Goal: Task Accomplishment & Management: Manage account settings

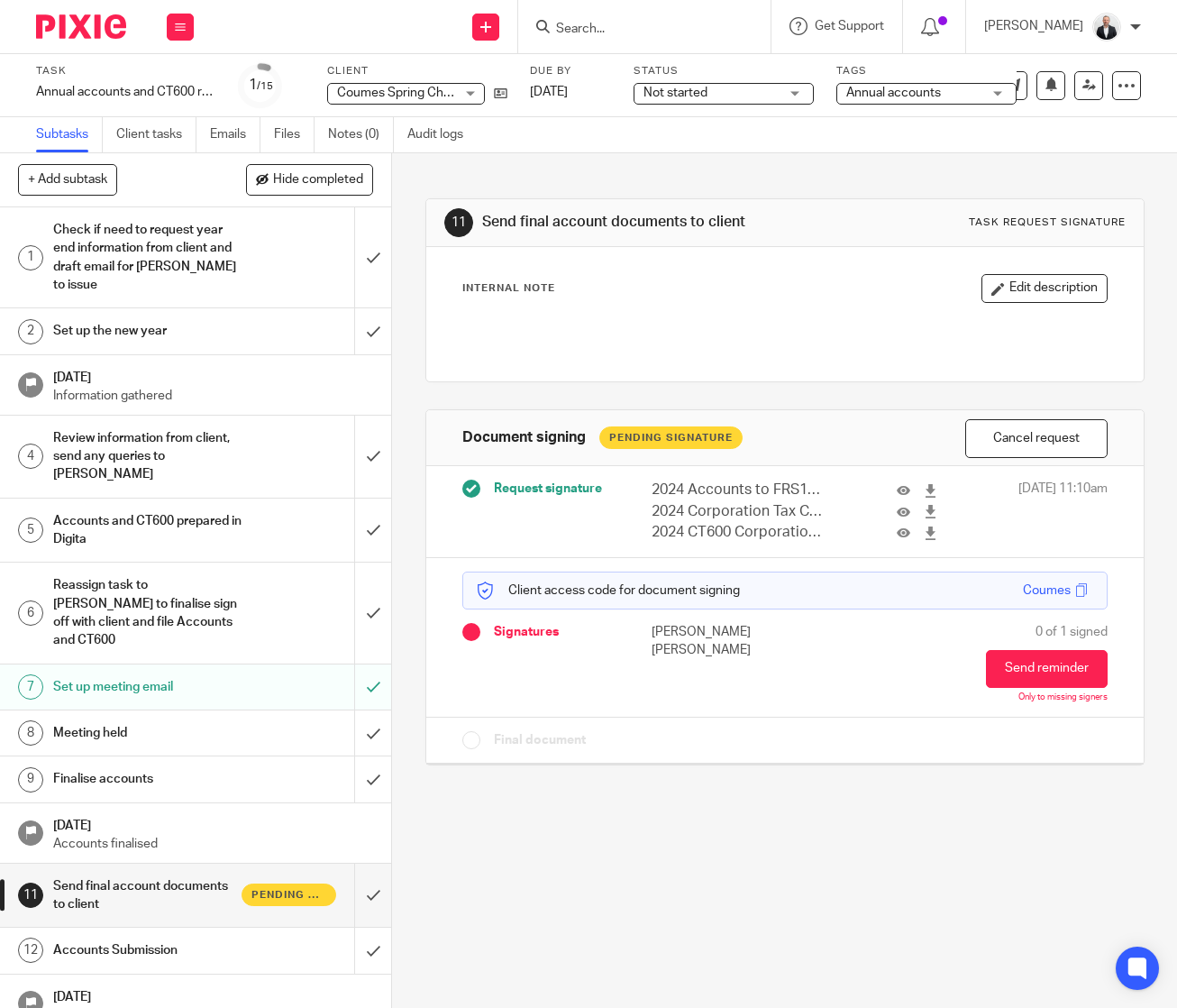
click at [679, 33] on input "Search" at bounding box center [635, 29] width 163 height 16
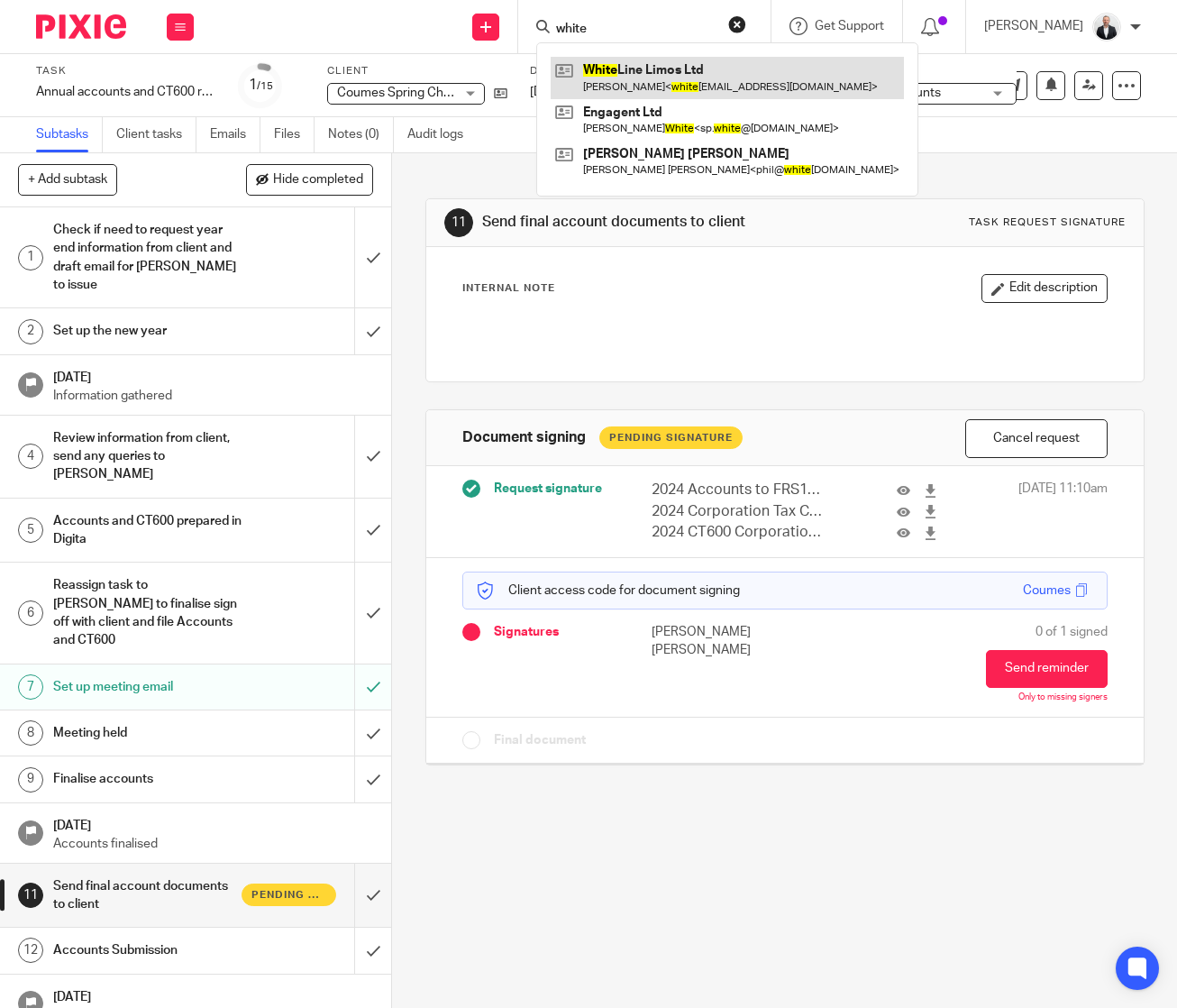
type input "white"
click at [673, 64] on link at bounding box center [727, 77] width 353 height 41
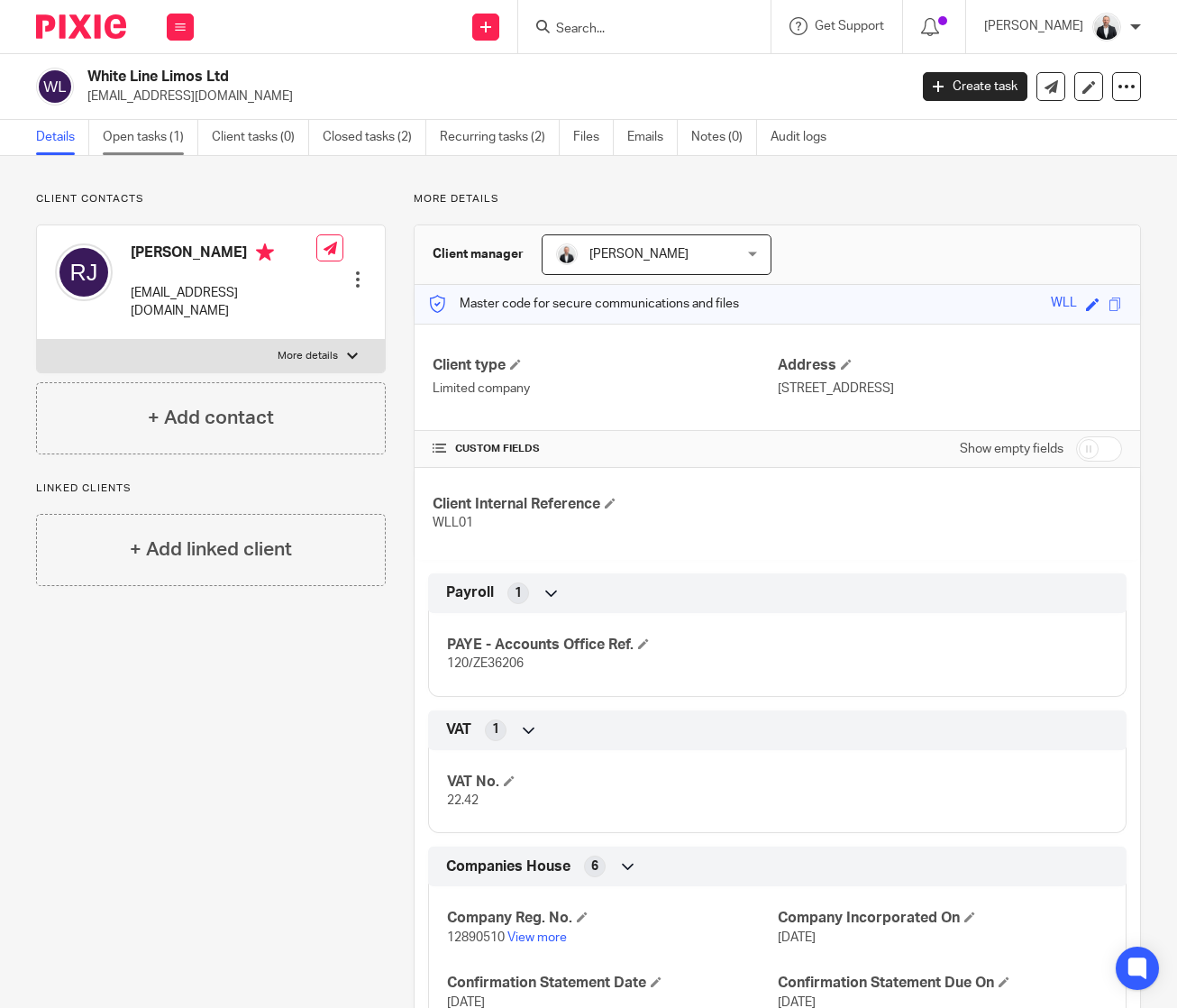
click at [167, 133] on link "Open tasks (1)" at bounding box center [150, 138] width 95 height 36
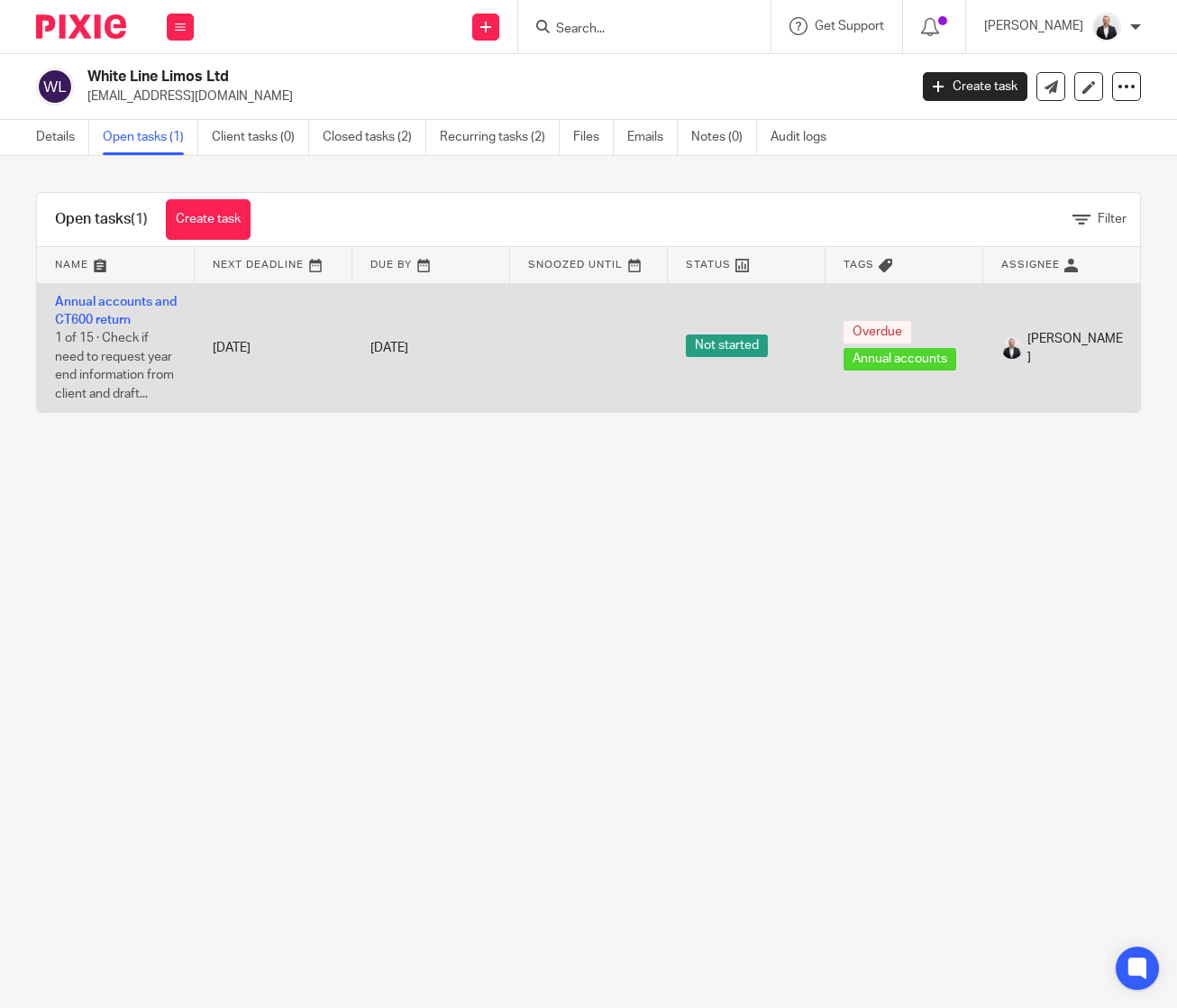
click at [149, 294] on td "Annual accounts and CT600 return 1 of 15 · Check if need to request year end in…" at bounding box center [115, 347] width 158 height 129
click at [149, 303] on link "Annual accounts and CT600 return" at bounding box center [115, 311] width 122 height 31
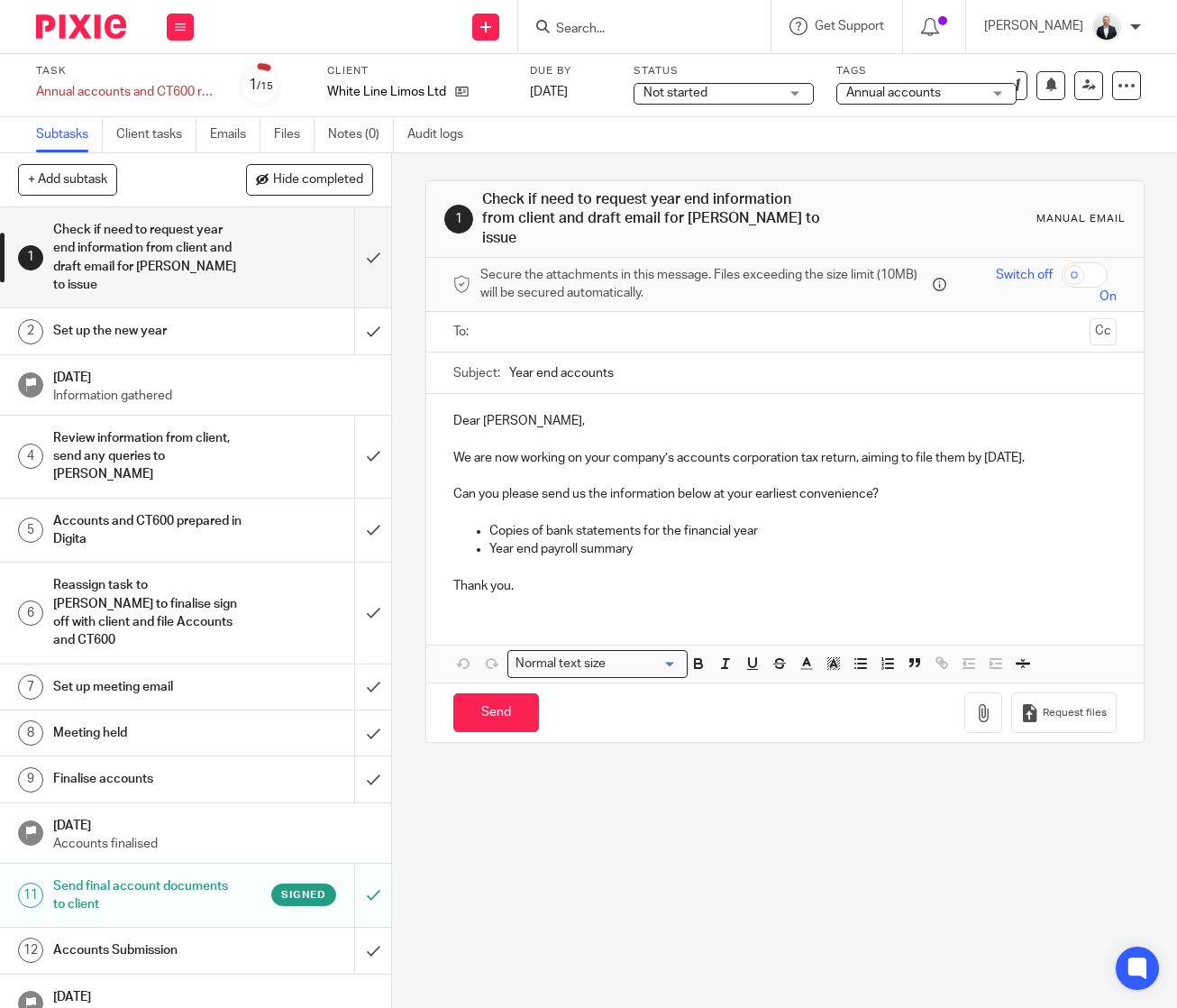
drag, startPoint x: 454, startPoint y: 825, endPoint x: 427, endPoint y: 739, distance: 90.1
click at [454, 825] on div "1 Check if need to request year end information from client and draft email for…" at bounding box center [785, 580] width 785 height 855
click at [192, 944] on h1 "Accounts Submission" at bounding box center [147, 950] width 189 height 27
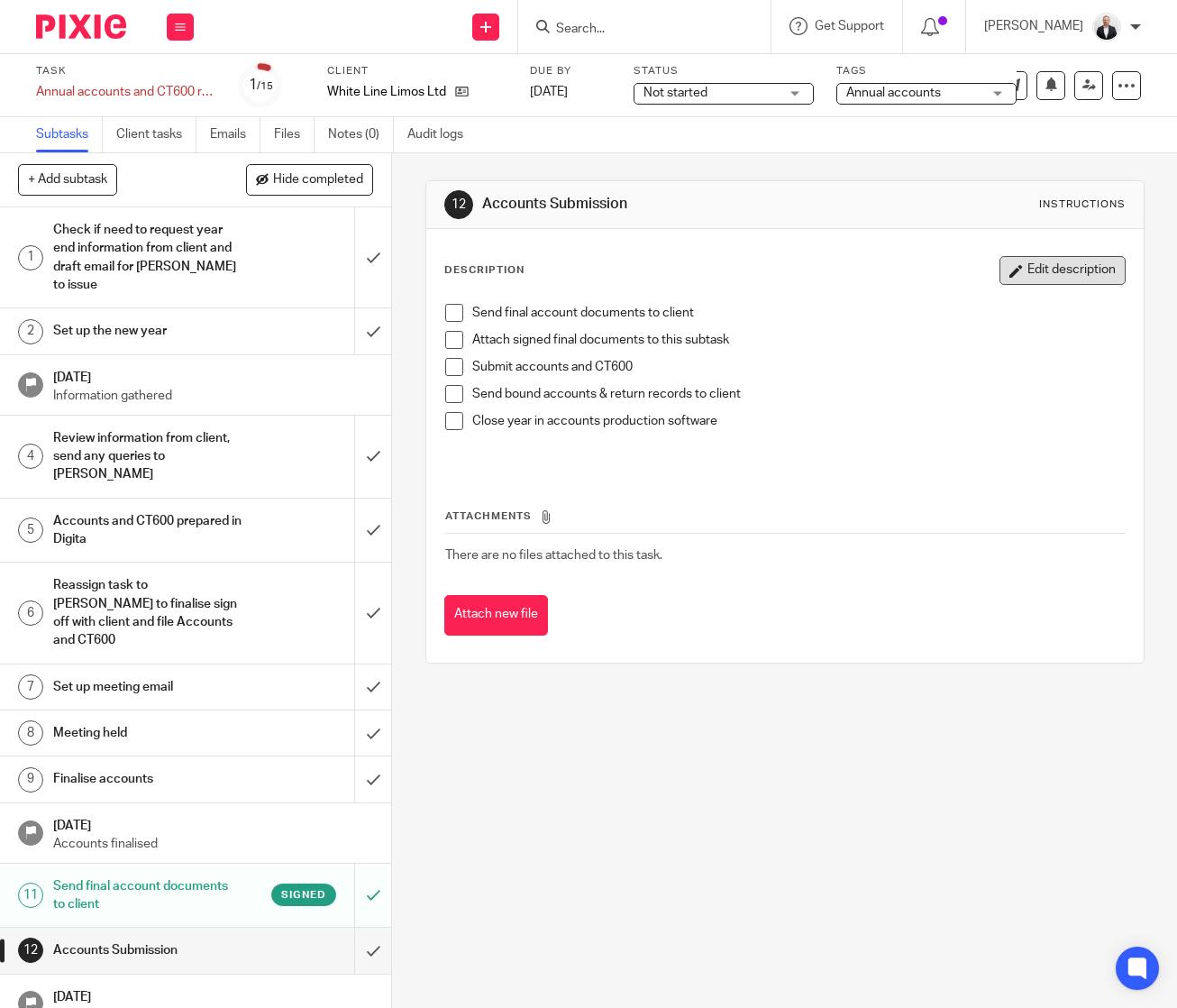
click at [1070, 265] on button "Edit description" at bounding box center [1062, 270] width 126 height 29
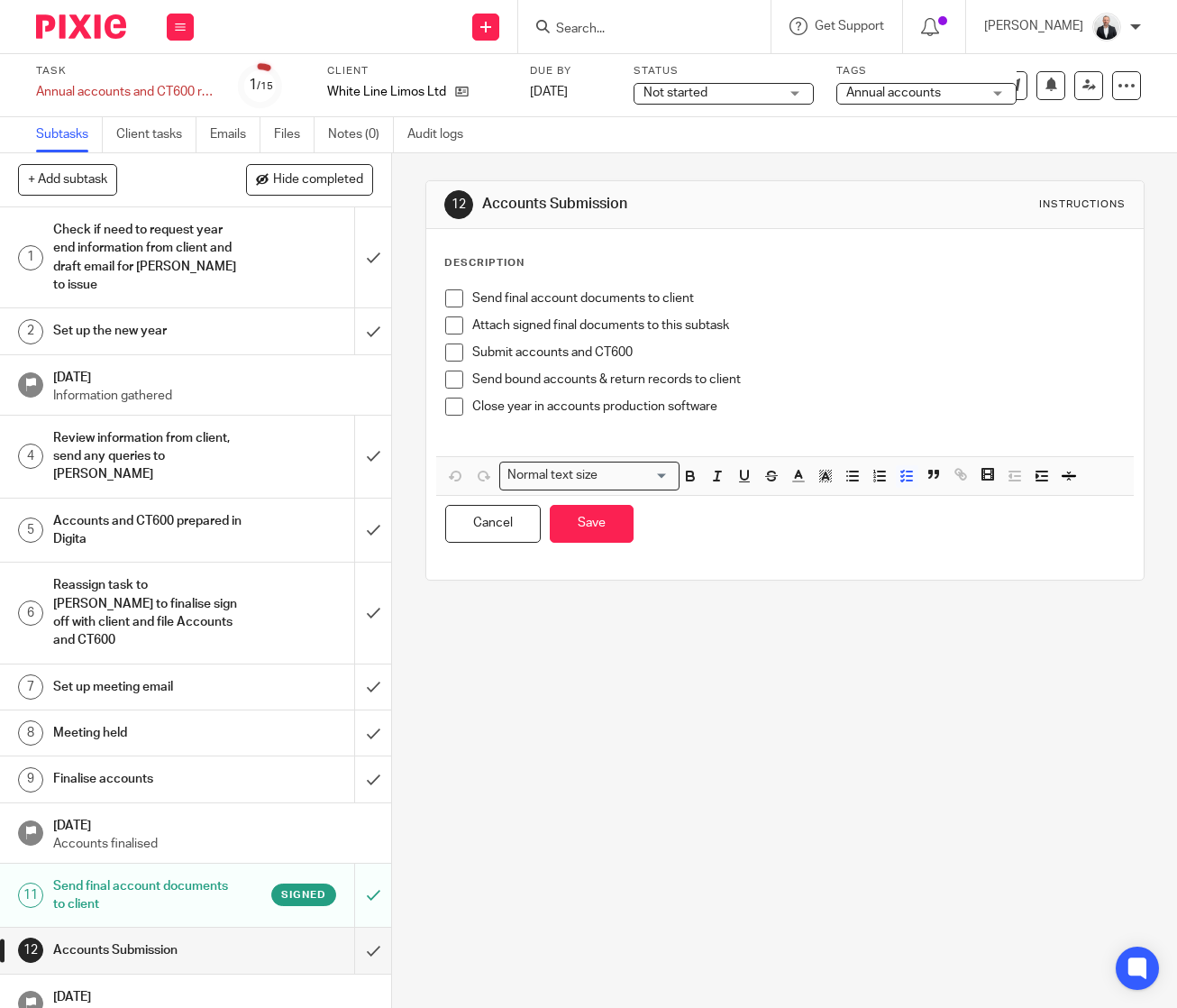
click at [789, 409] on p "Close year in accounts production software" at bounding box center [798, 406] width 653 height 18
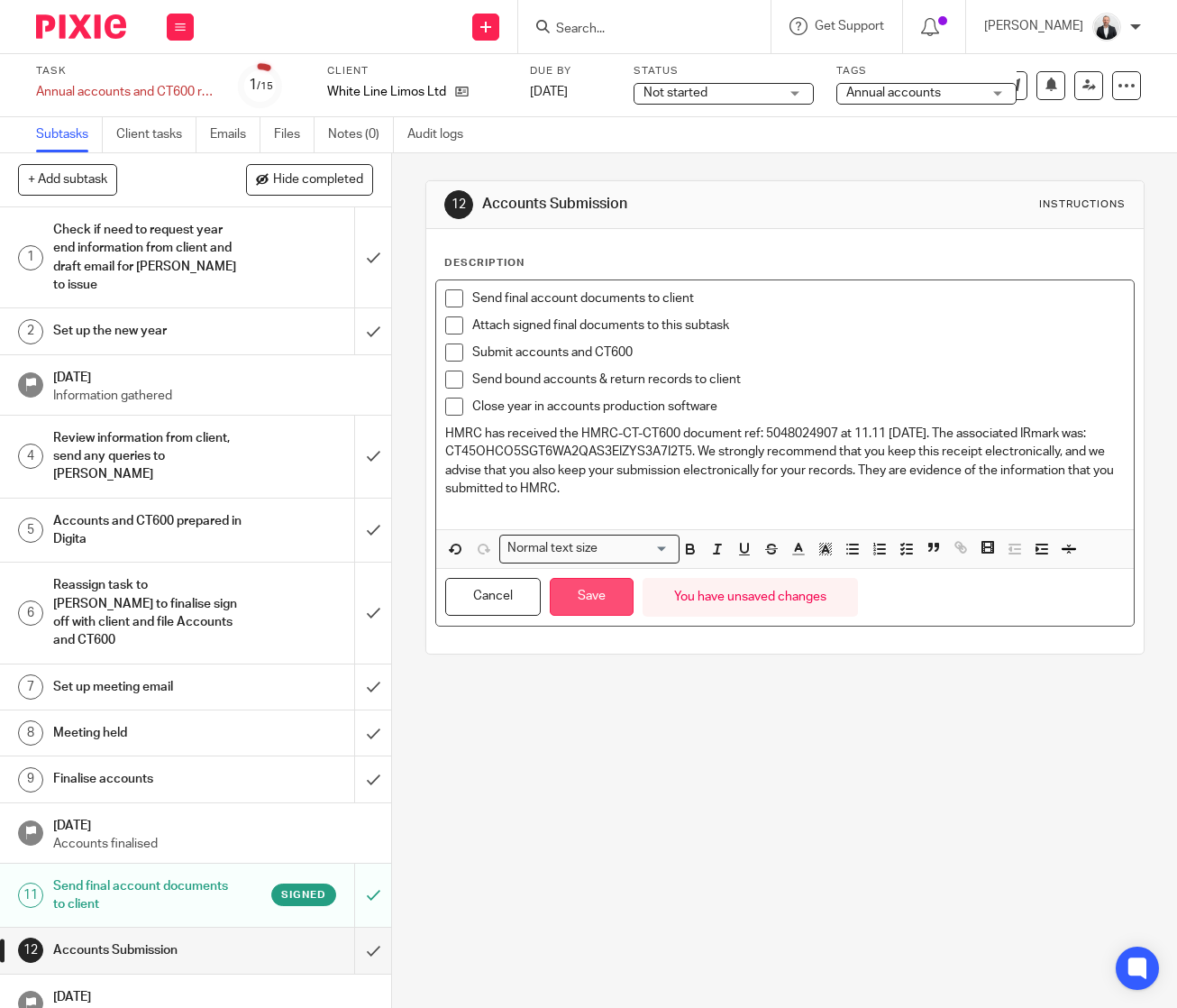
click at [573, 595] on button "Save" at bounding box center [591, 597] width 84 height 38
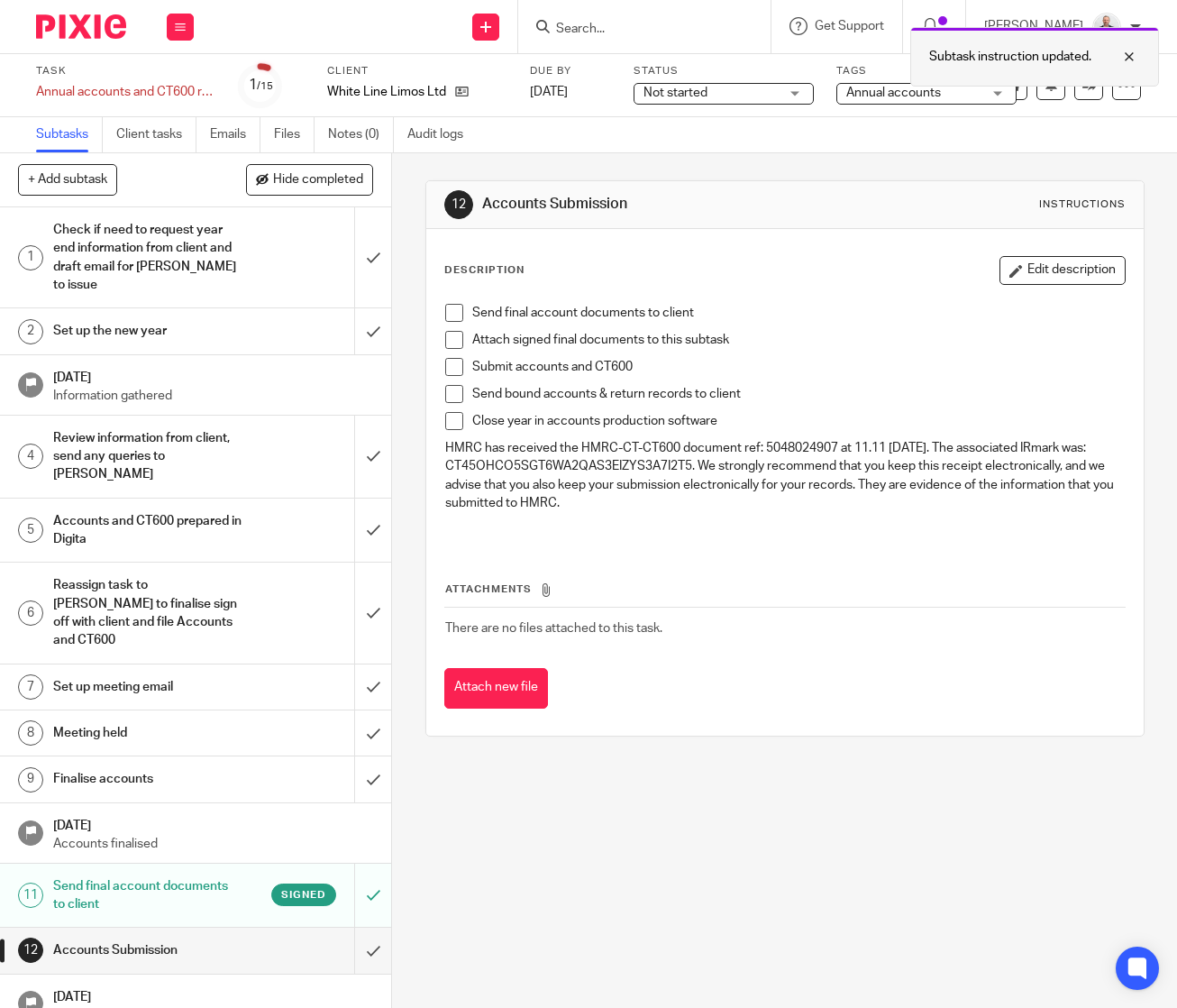
click at [1119, 64] on div at bounding box center [1115, 57] width 49 height 21
click at [740, 246] on div "Description Edit description Send final account documents to client Attach sign…" at bounding box center [785, 482] width 717 height 507
click at [1112, 70] on div "Task Annual accounts and CT600 return Save Annual accounts and CT600 return 1 /…" at bounding box center [588, 86] width 1105 height 43
click at [1122, 81] on div at bounding box center [1127, 86] width 29 height 29
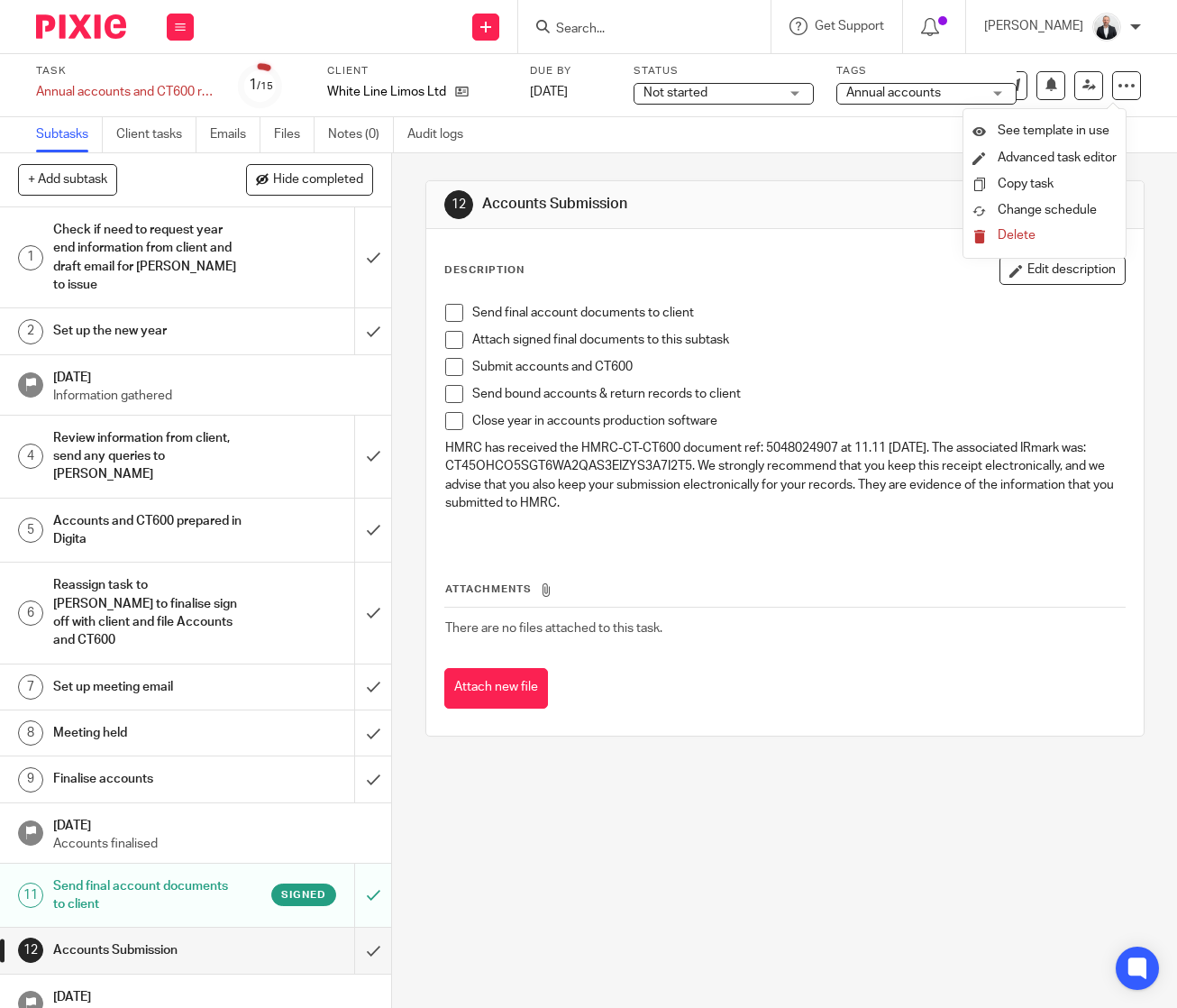
click at [949, 509] on p "HMRC has received the HMRC-CT-CT600 document ref: 5048024907 at 11.11 [DATE]. T…" at bounding box center [785, 475] width 680 height 73
click at [752, 363] on p "Submit accounts and CT600" at bounding box center [798, 366] width 653 height 18
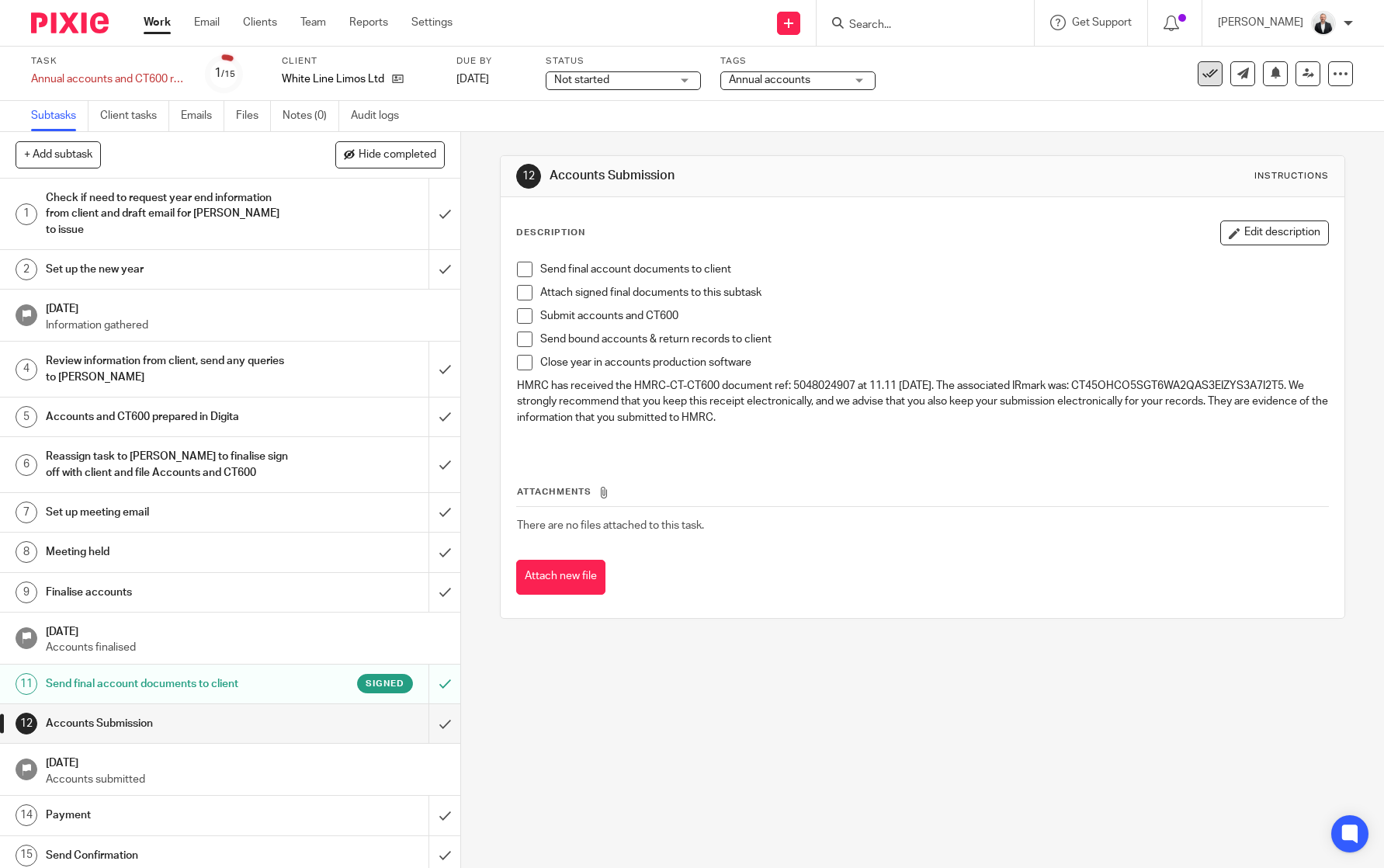
click at [1013, 72] on icon at bounding box center [1210, 74] width 16 height 16
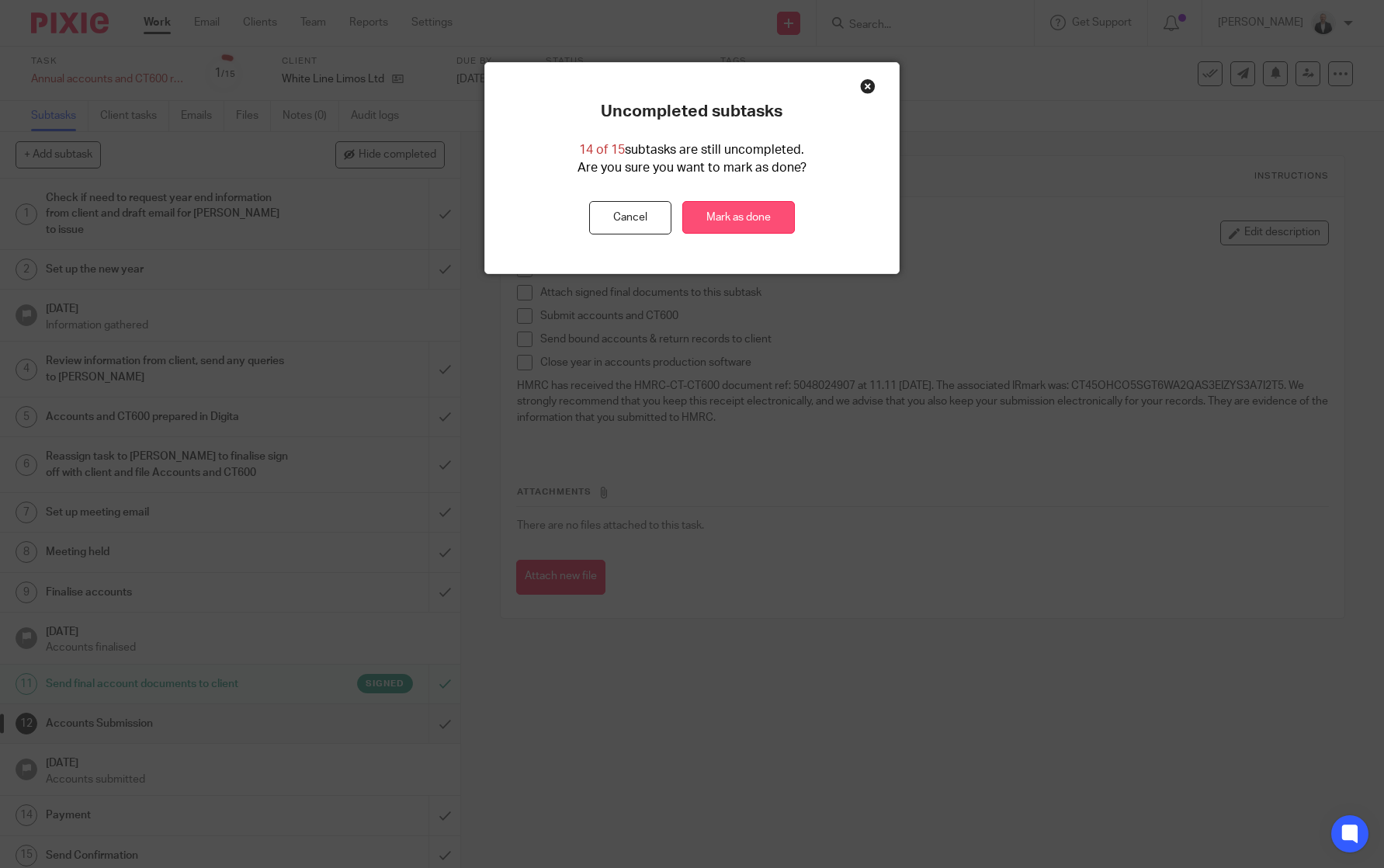
click at [764, 226] on link "Mark as done" at bounding box center [739, 218] width 113 height 33
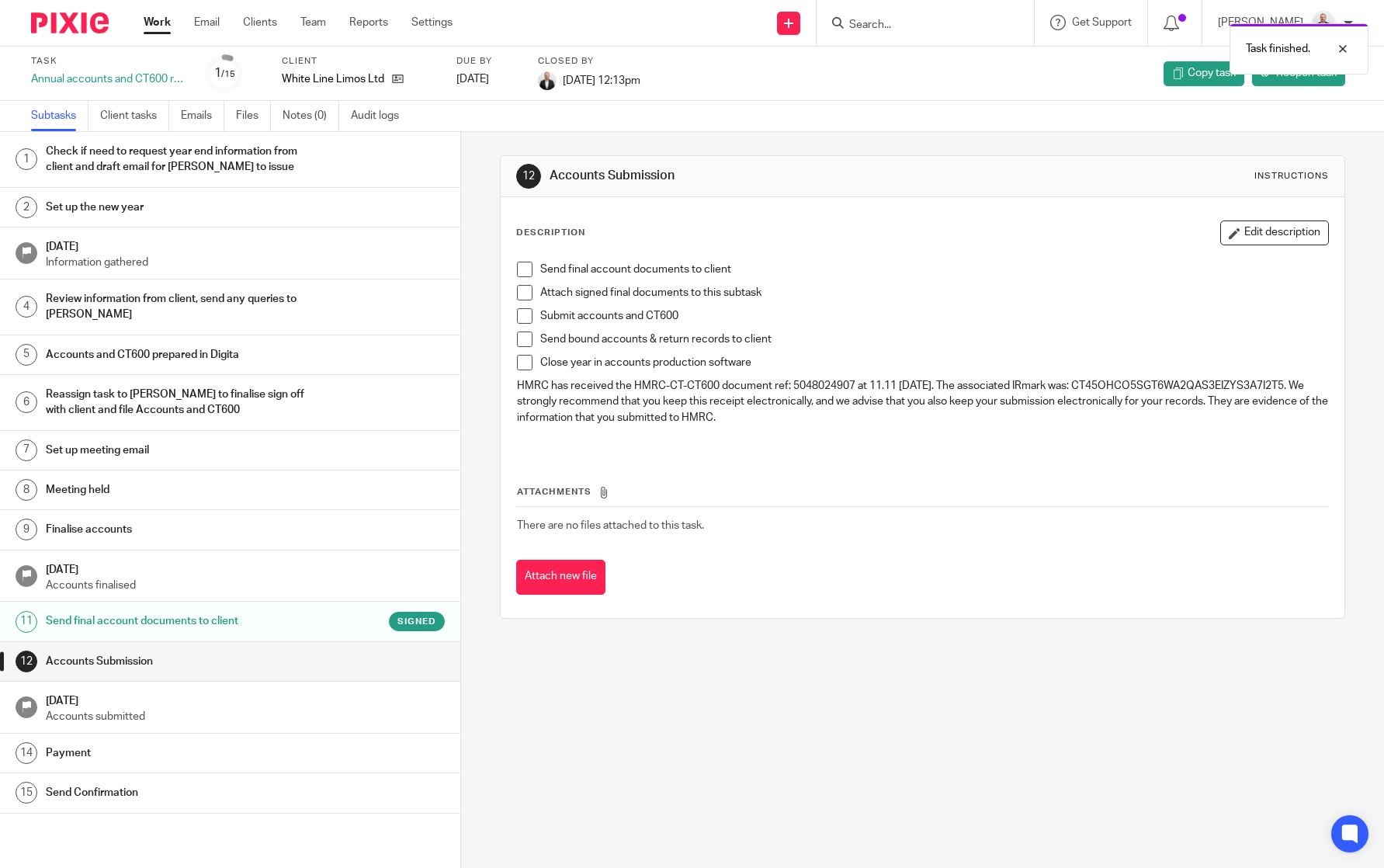
click at [910, 26] on div "Task finished." at bounding box center [1030, 45] width 677 height 59
click at [992, 21] on div "Task finished." at bounding box center [1030, 45] width 677 height 59
click at [1355, 46] on div "Task finished." at bounding box center [1300, 49] width 139 height 51
click at [973, 14] on form at bounding box center [930, 22] width 166 height 19
click at [967, 18] on input "Search" at bounding box center [917, 25] width 140 height 14
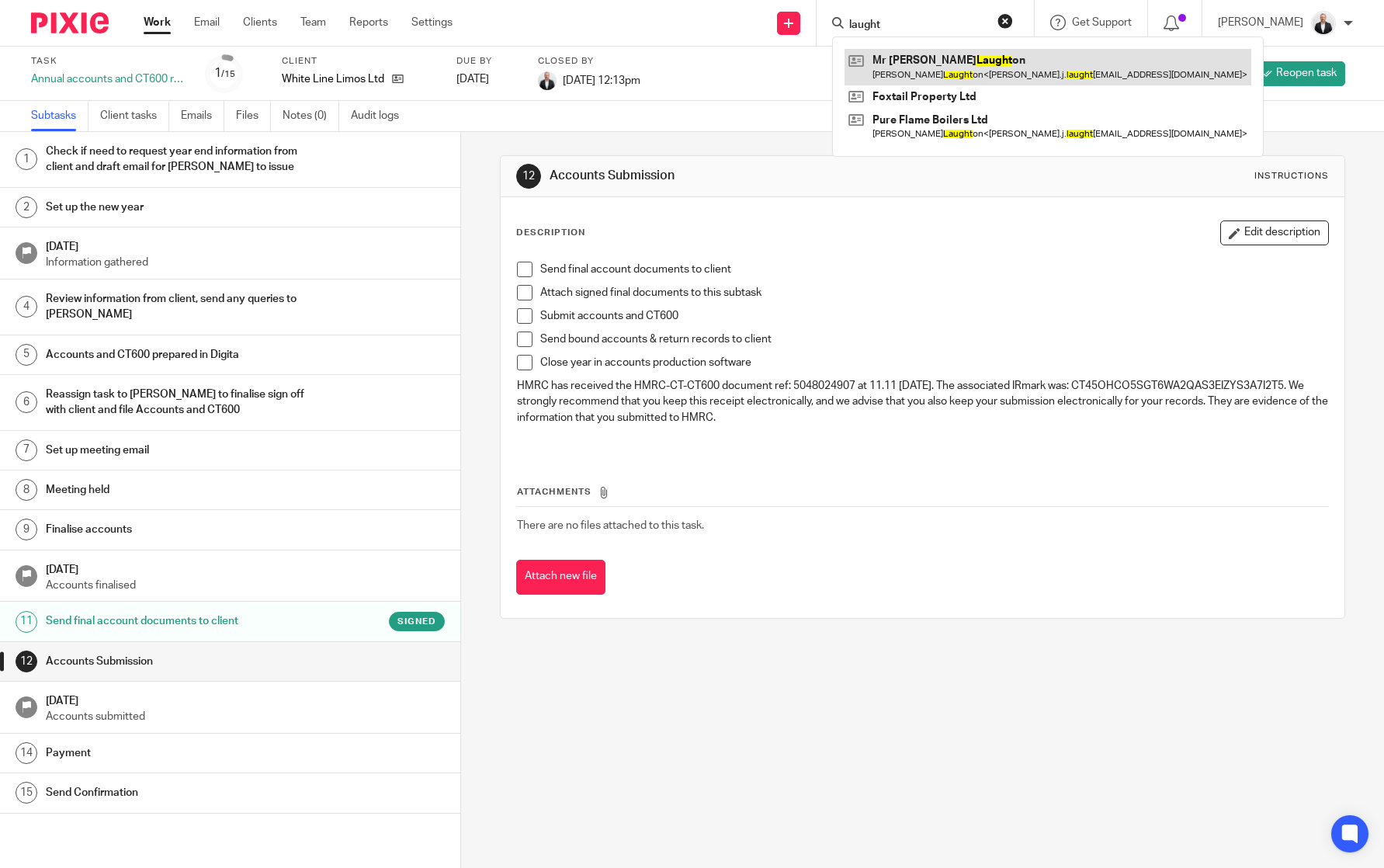
type input "laught"
click at [1050, 55] on link at bounding box center [1048, 66] width 407 height 36
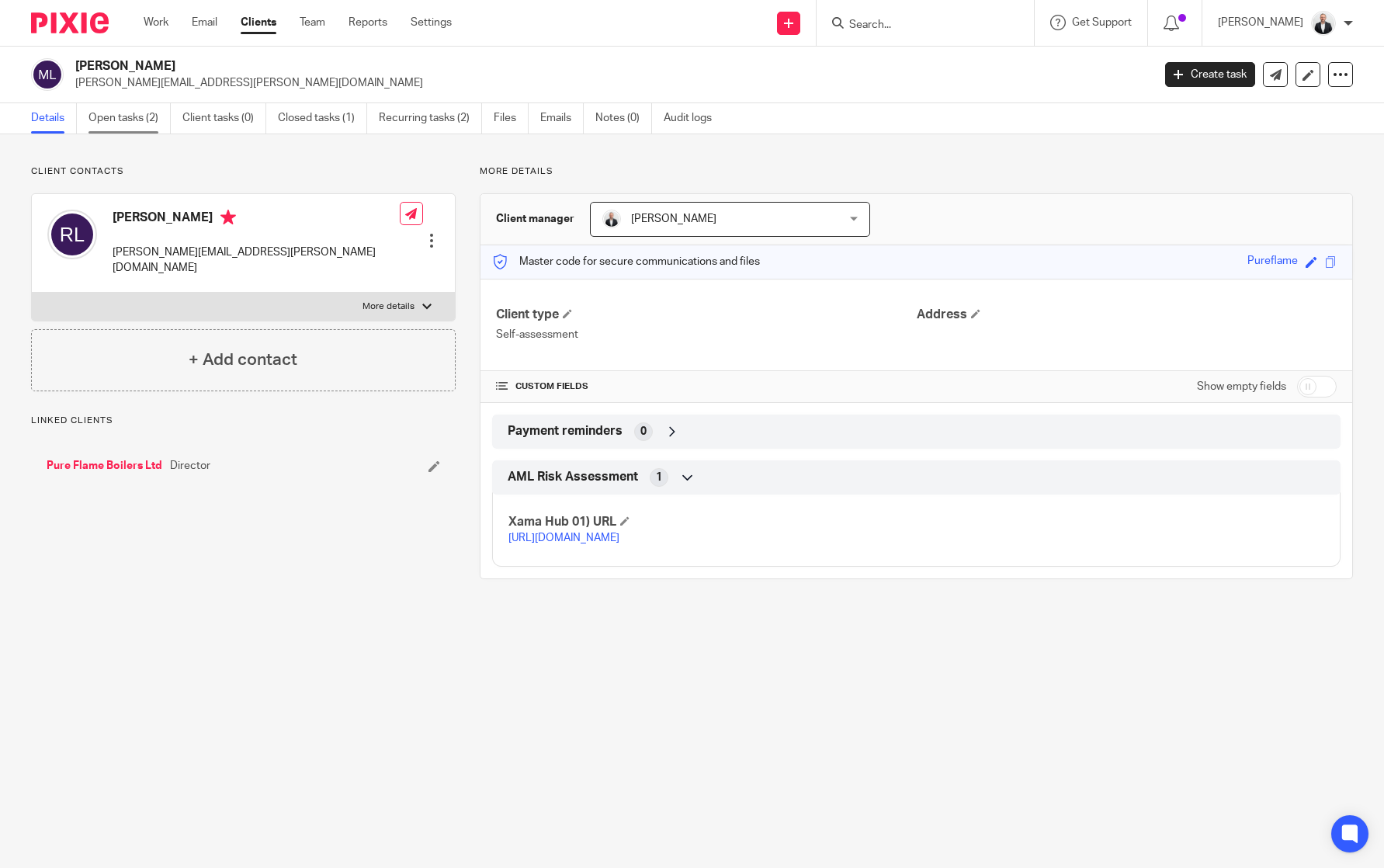
click at [109, 123] on link "Open tasks (2)" at bounding box center [129, 118] width 82 height 31
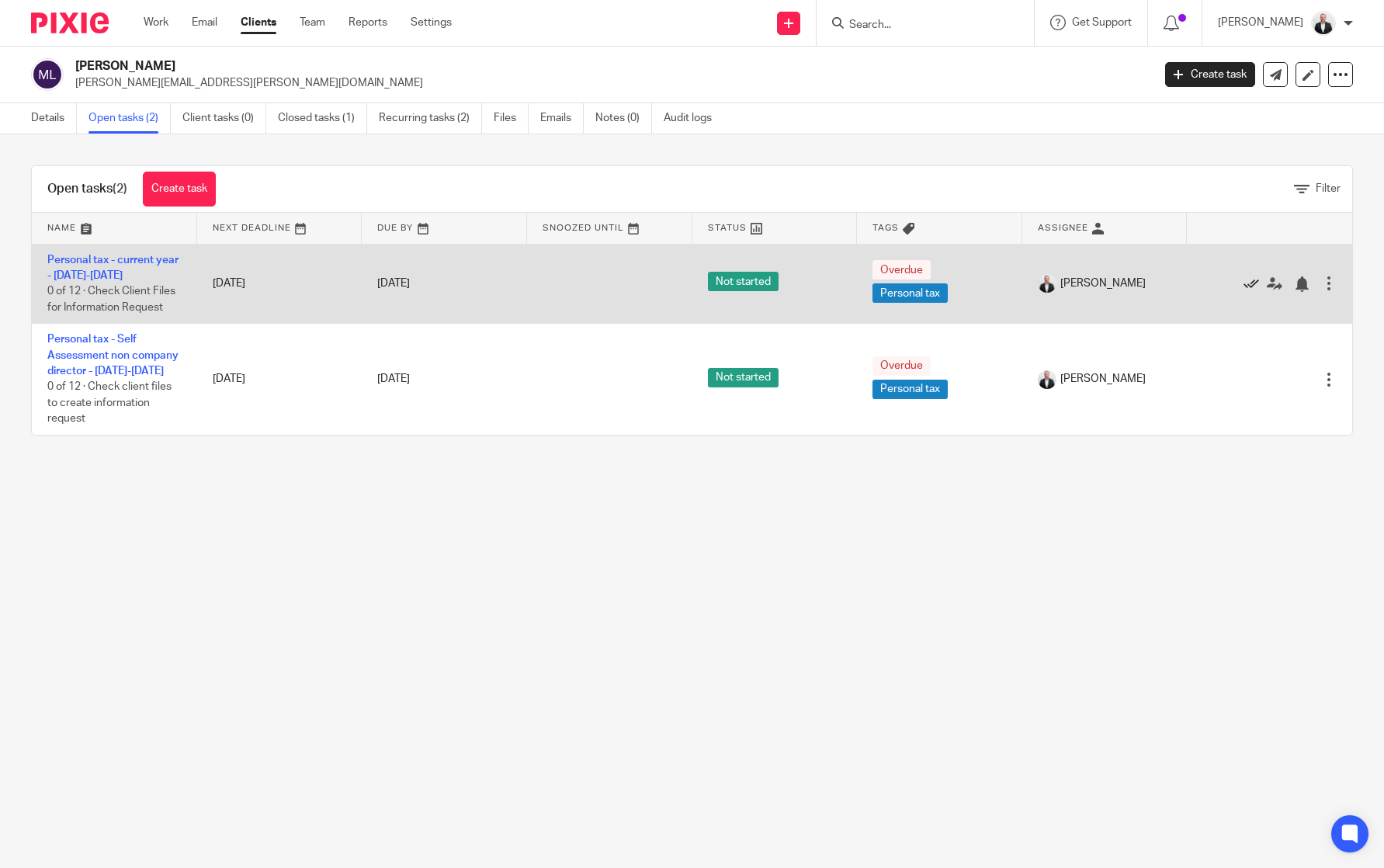
click at [1243, 287] on icon at bounding box center [1251, 284] width 16 height 16
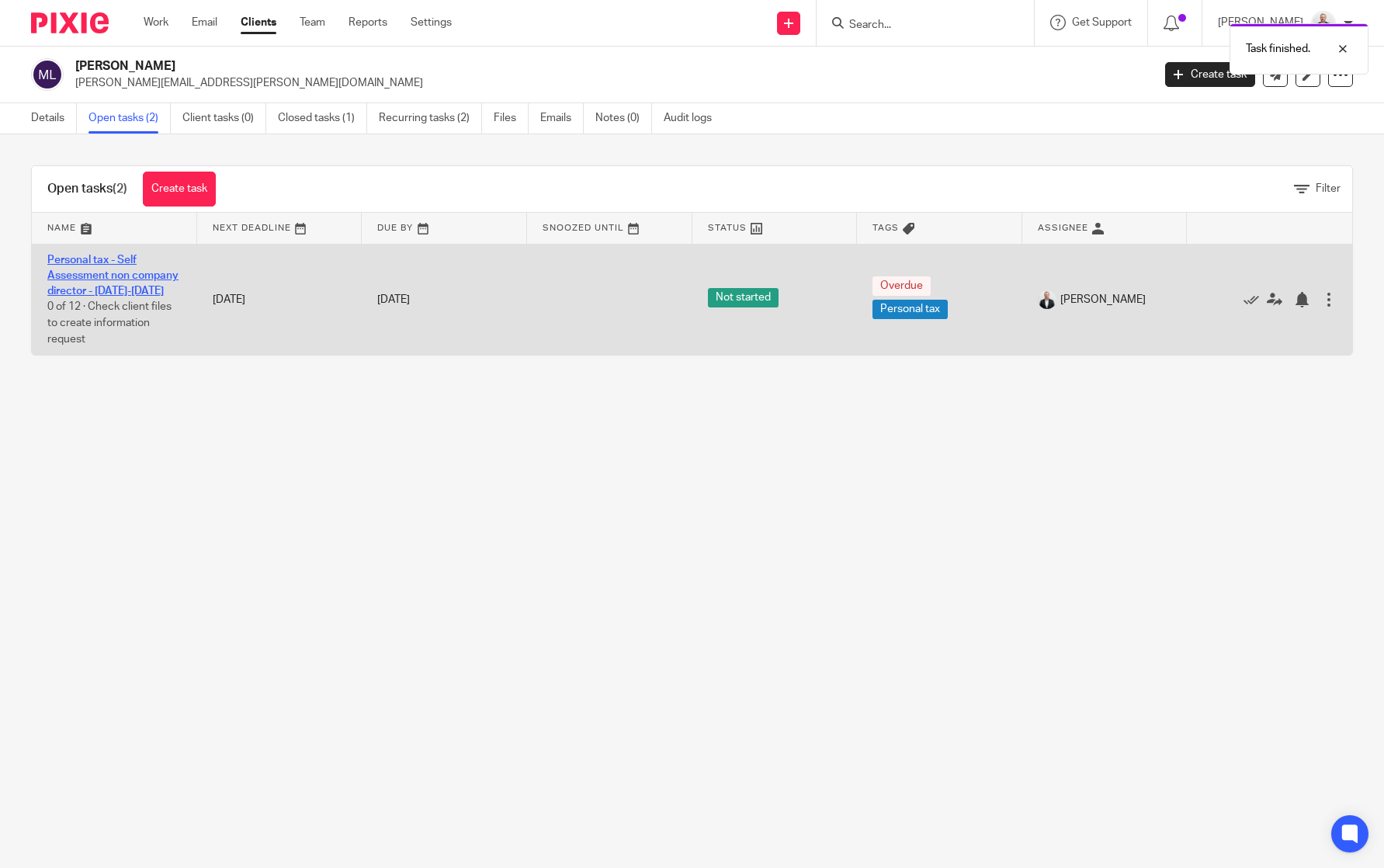
click at [98, 277] on link "Personal tax - Self Assessment non company director - [DATE]-[DATE]" at bounding box center [113, 276] width 131 height 43
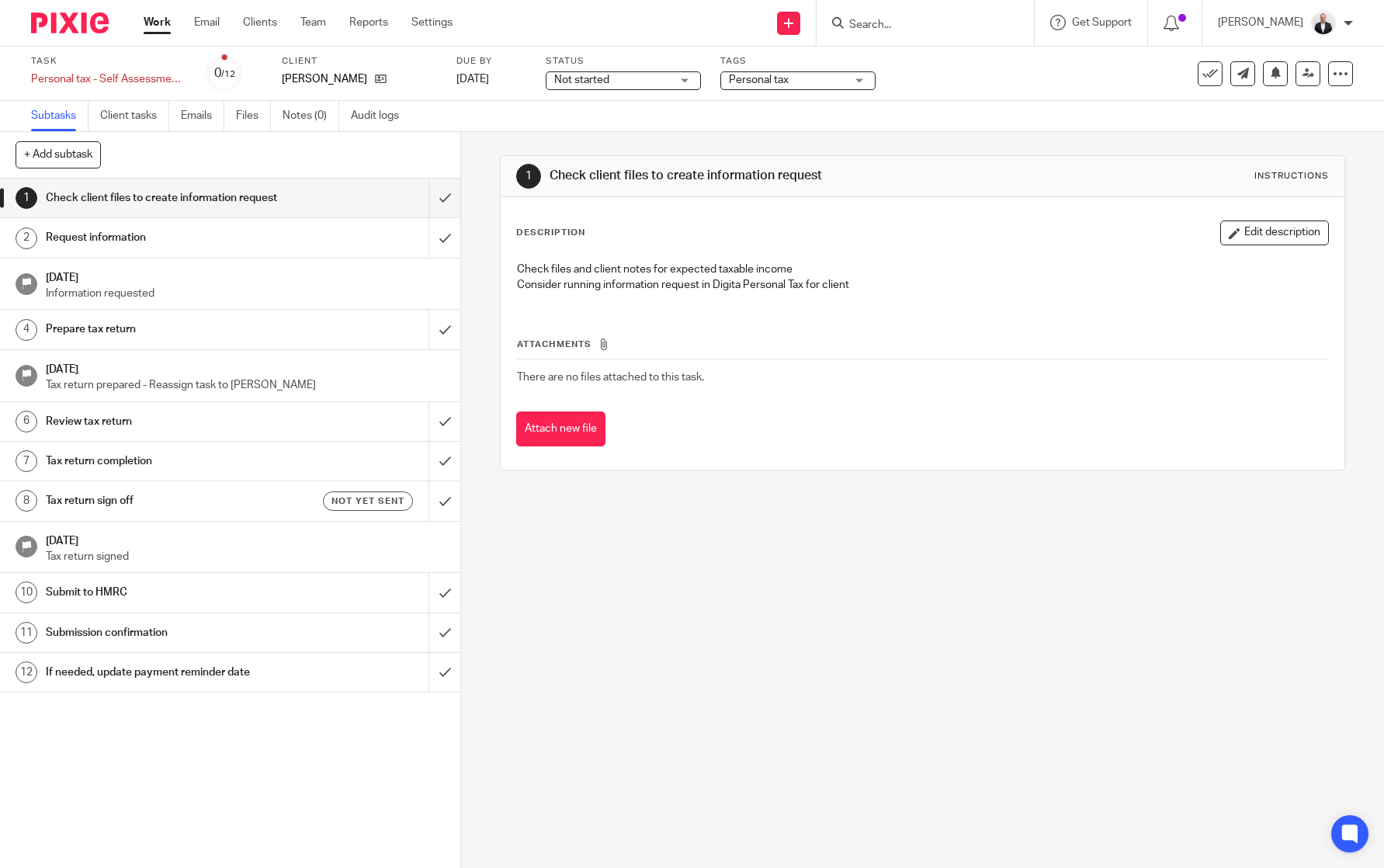
click at [291, 599] on div "Submit to HMRC" at bounding box center [229, 592] width 368 height 23
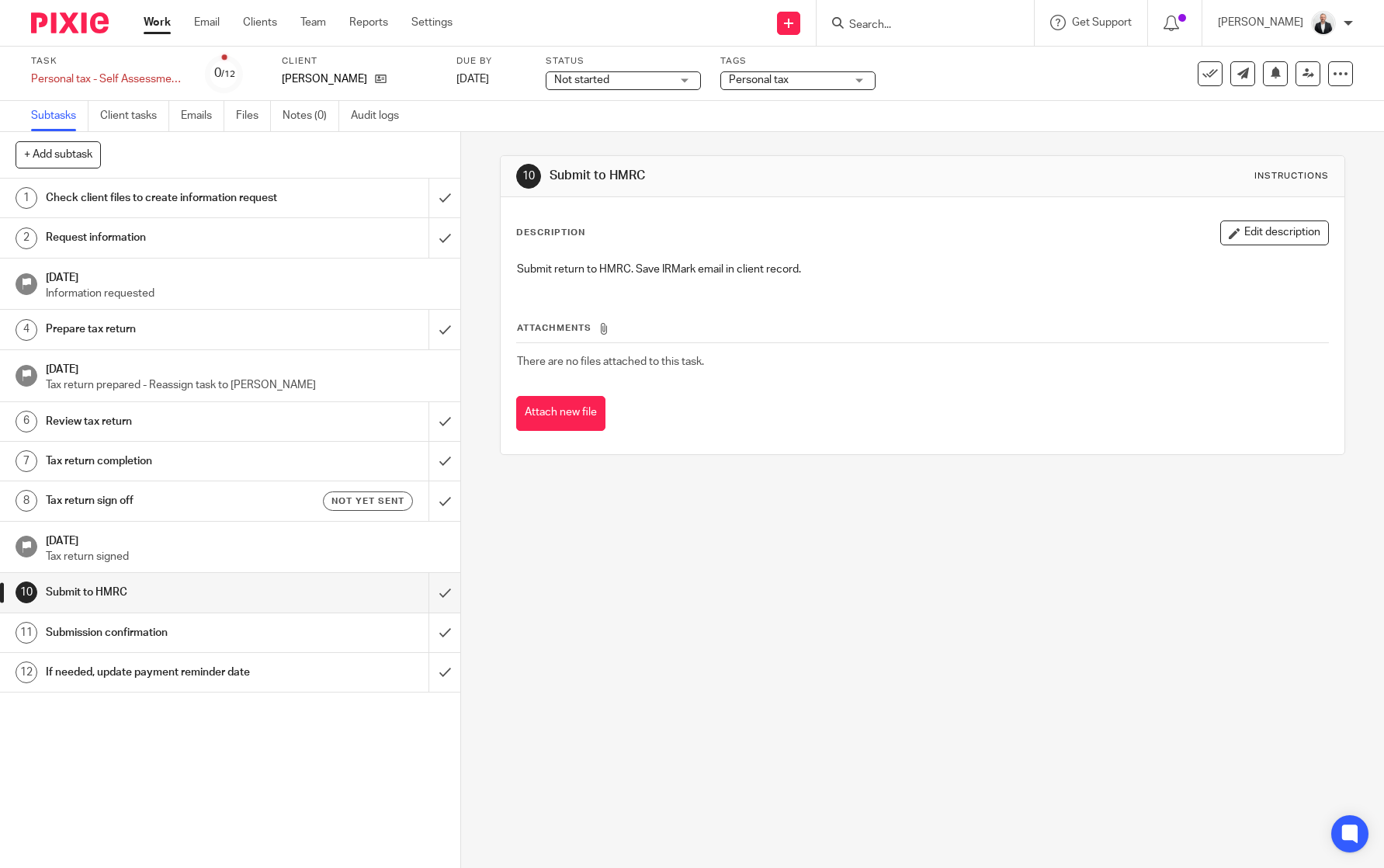
click at [915, 270] on p "Submit return to HMRC. Save IRMark email in client record." at bounding box center [923, 269] width 812 height 16
click at [1248, 240] on button "Edit description" at bounding box center [1274, 233] width 109 height 25
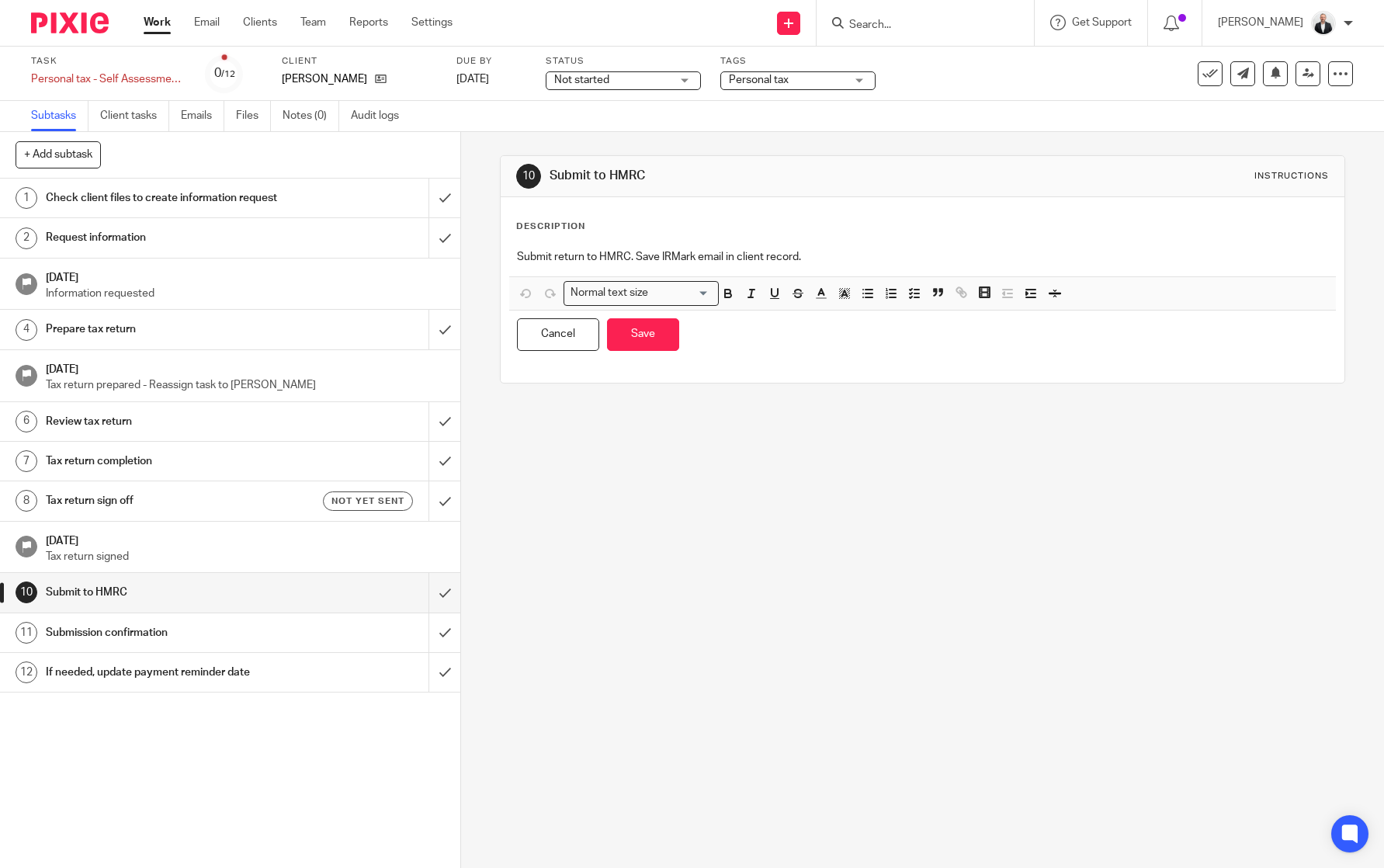
click at [878, 263] on p "Submit return to HMRC. Save IRMark email in client record." at bounding box center [923, 257] width 812 height 16
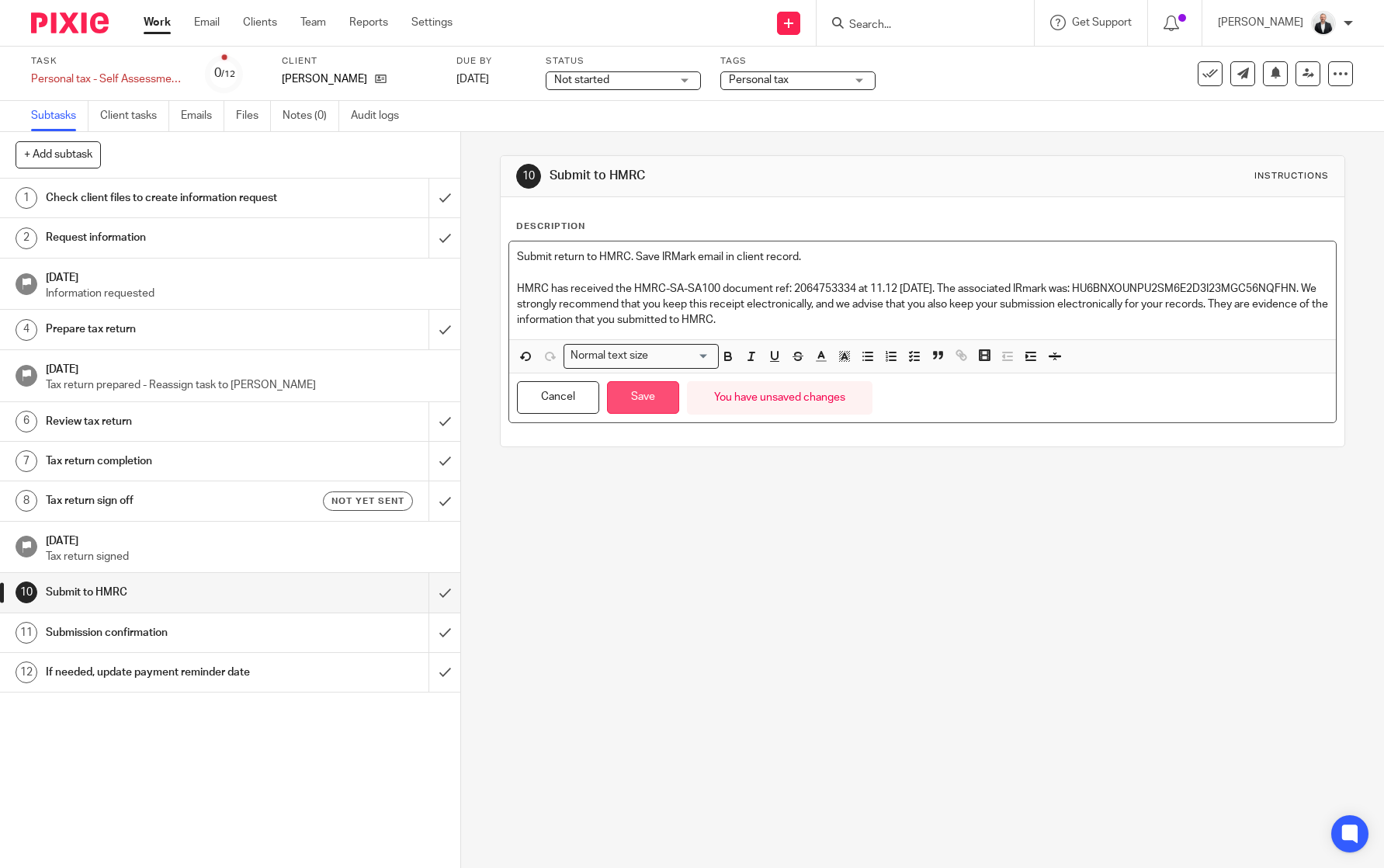
click at [638, 403] on button "Save" at bounding box center [643, 398] width 72 height 33
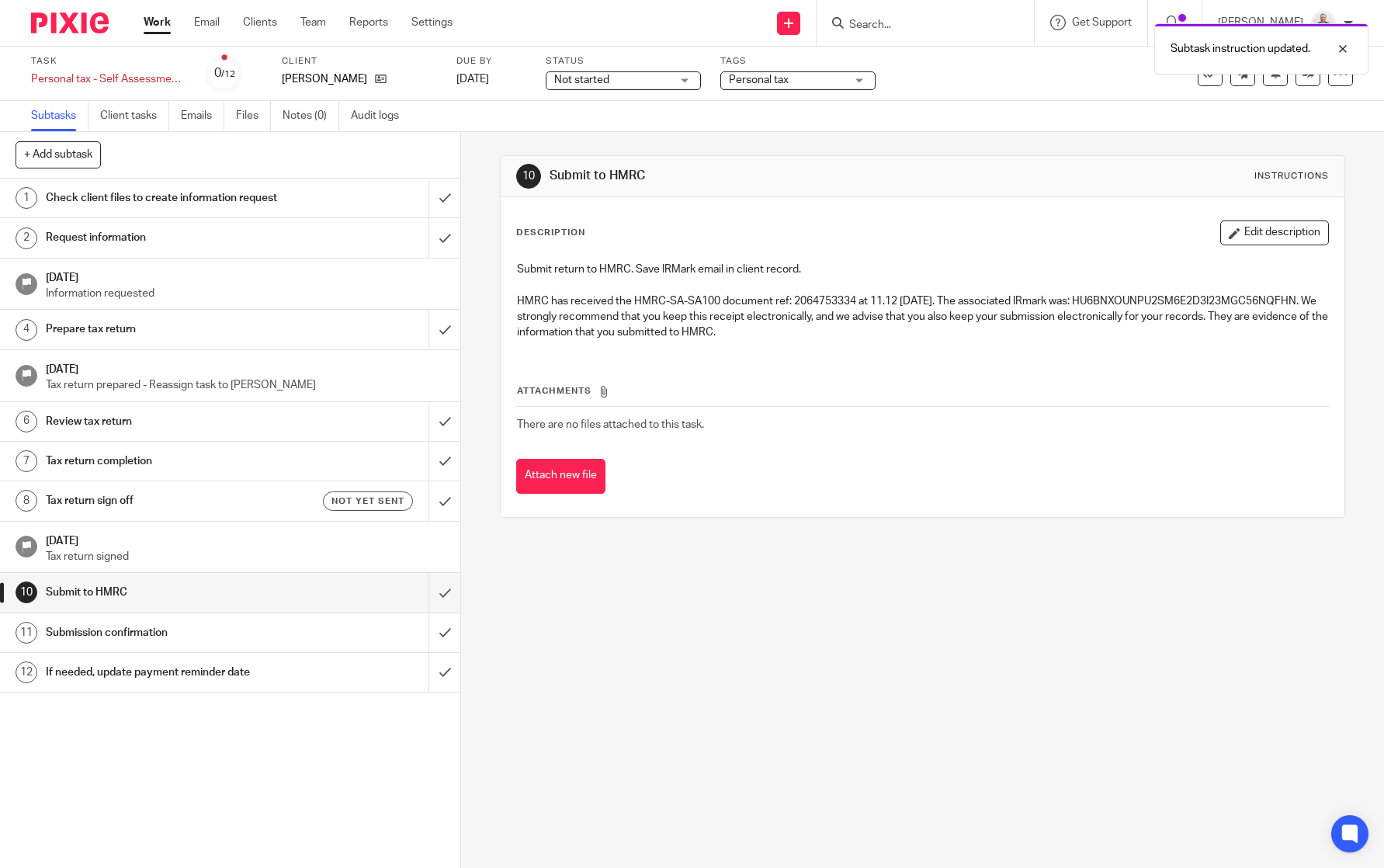
click at [128, 513] on h1 "Tax return sign off" at bounding box center [168, 500] width 245 height 23
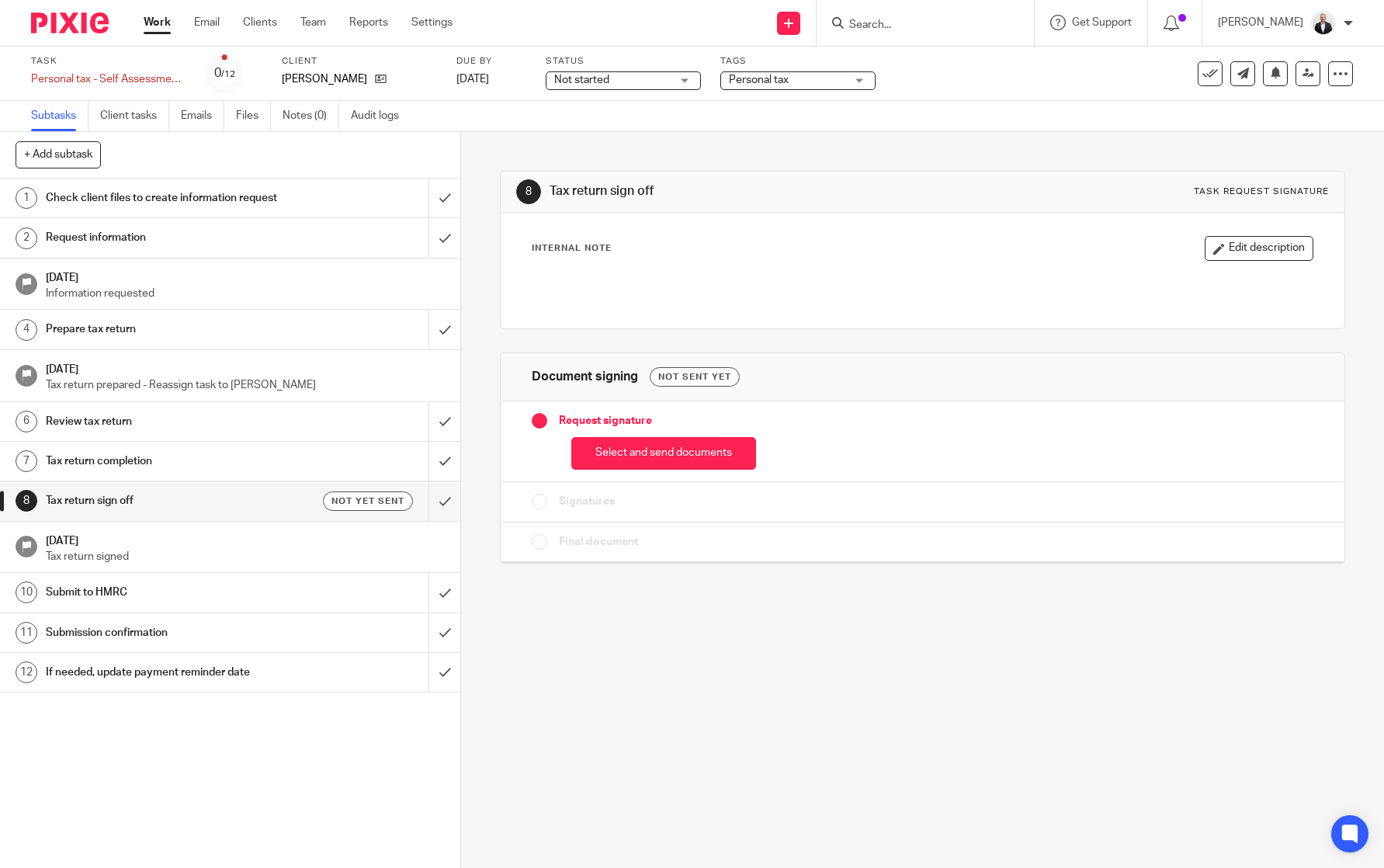
click at [241, 559] on p "Tax return signed" at bounding box center [245, 557] width 400 height 16
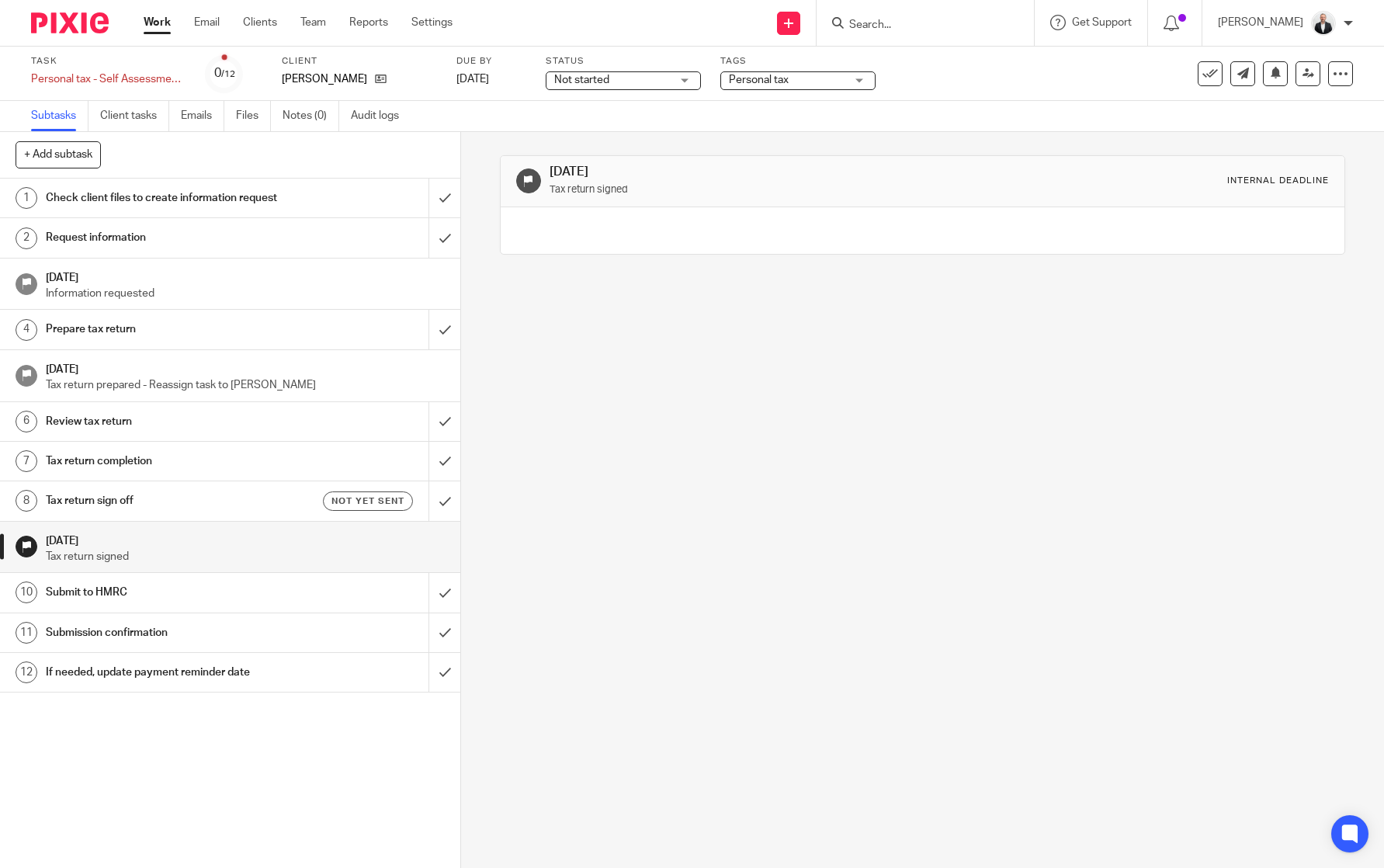
click at [157, 582] on h1 "Submit to HMRC" at bounding box center [168, 592] width 245 height 23
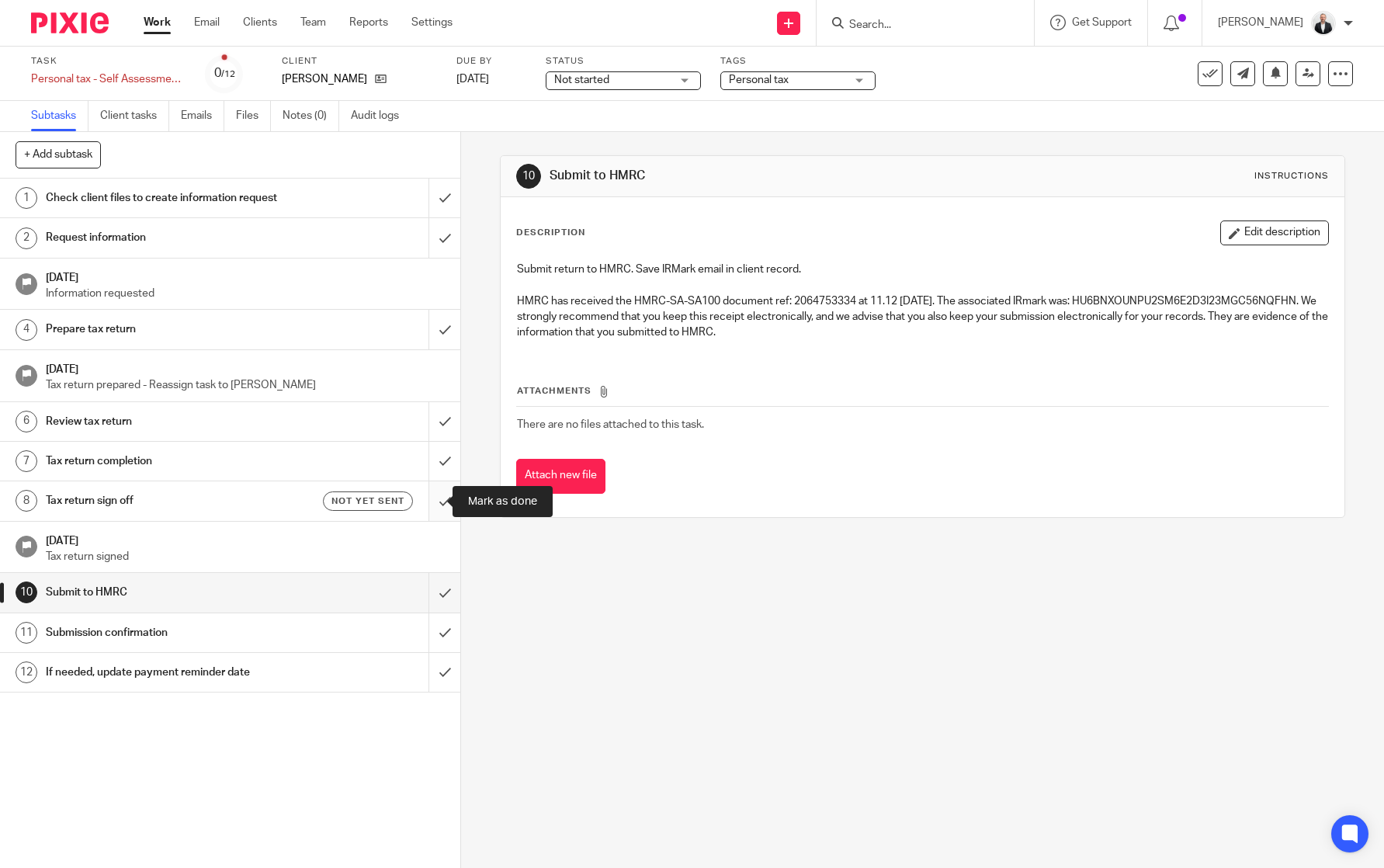
click at [432, 508] on input "submit" at bounding box center [230, 500] width 461 height 39
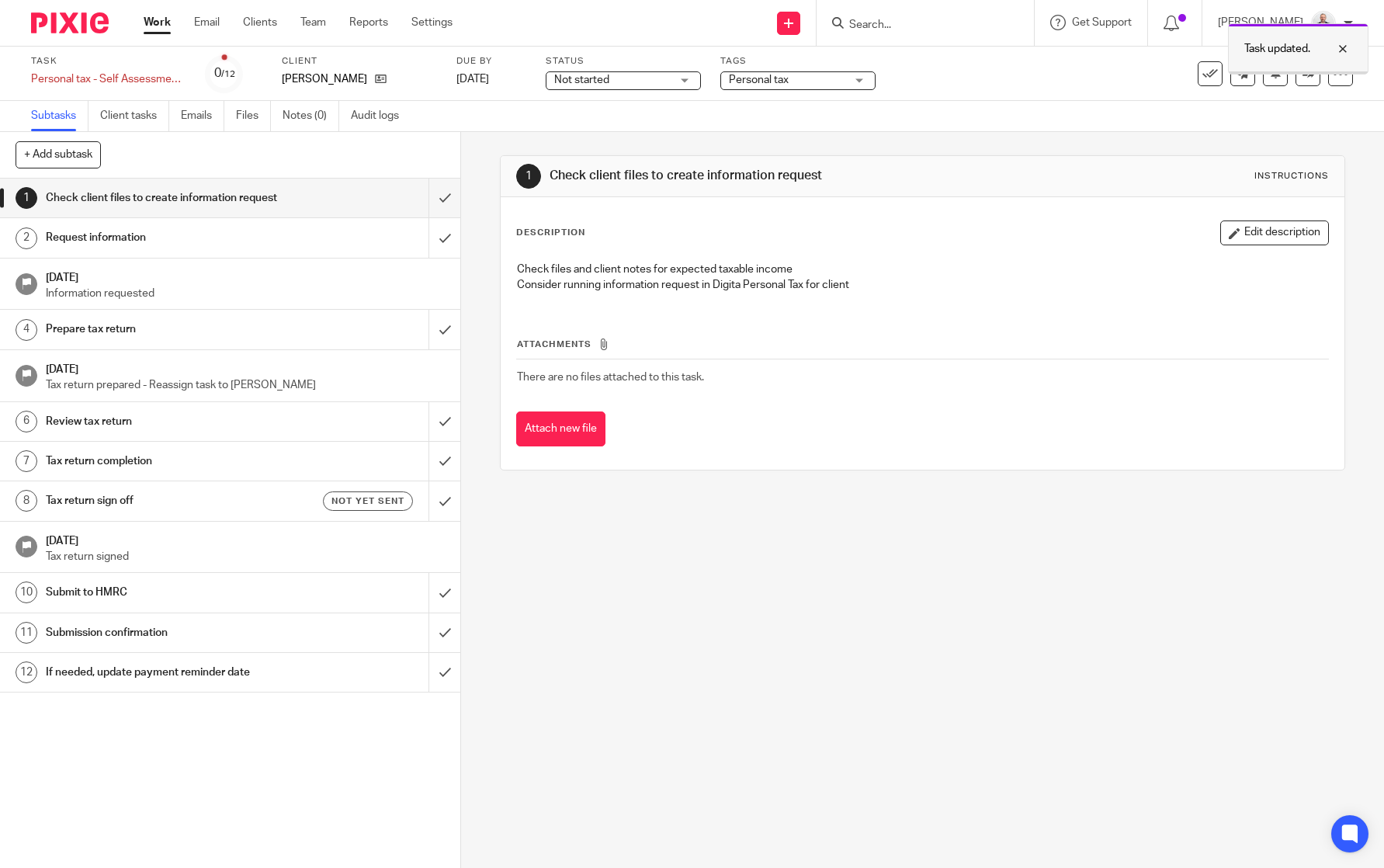
click at [1338, 46] on div at bounding box center [1331, 49] width 42 height 18
click at [434, 501] on input "submit" at bounding box center [230, 500] width 461 height 39
click at [1349, 44] on div at bounding box center [1331, 49] width 42 height 18
click at [217, 580] on link "10 Submit to HMRC" at bounding box center [214, 592] width 428 height 39
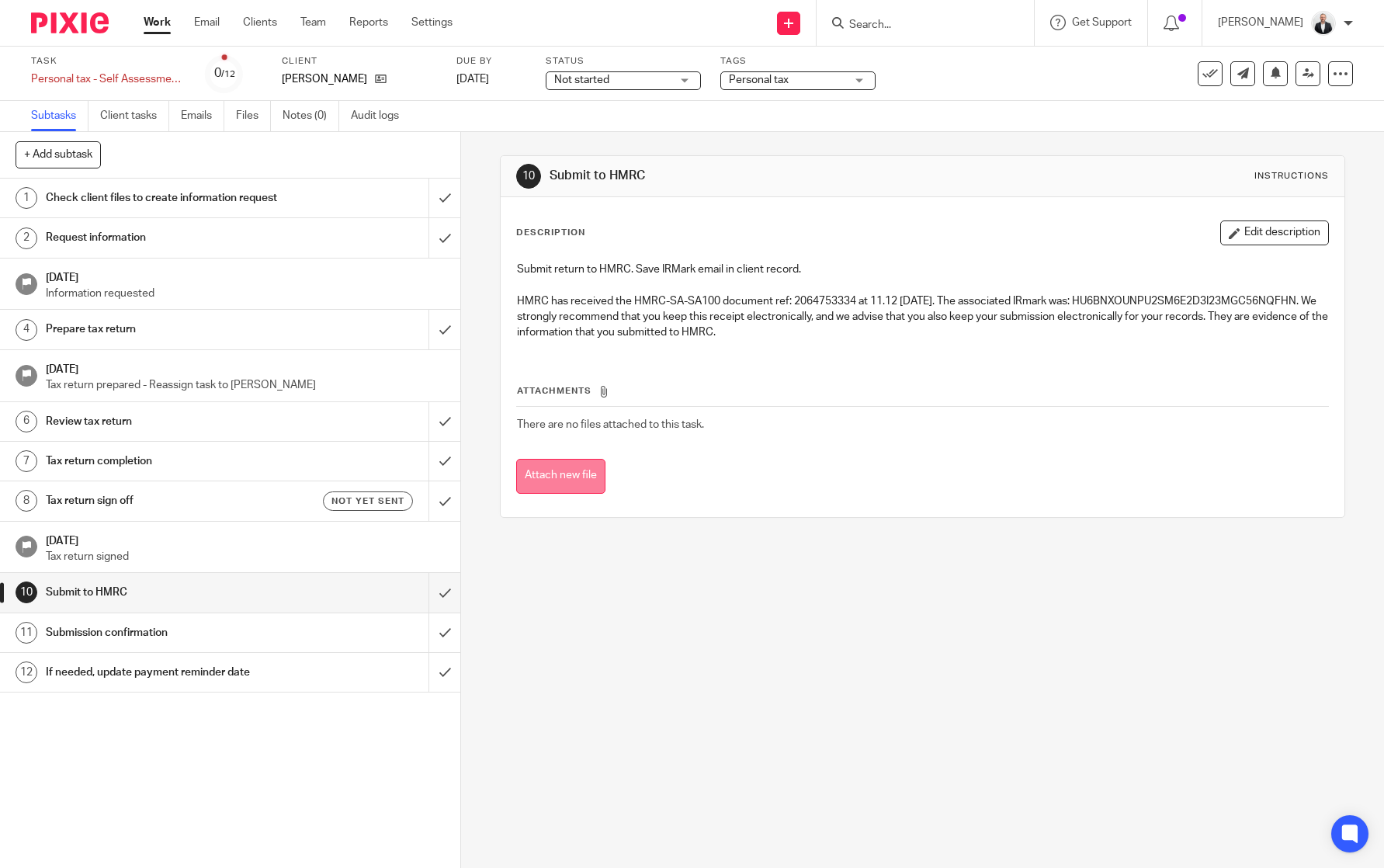
click at [548, 473] on button "Attach new file" at bounding box center [561, 476] width 89 height 35
click at [1203, 72] on icon at bounding box center [1210, 74] width 16 height 16
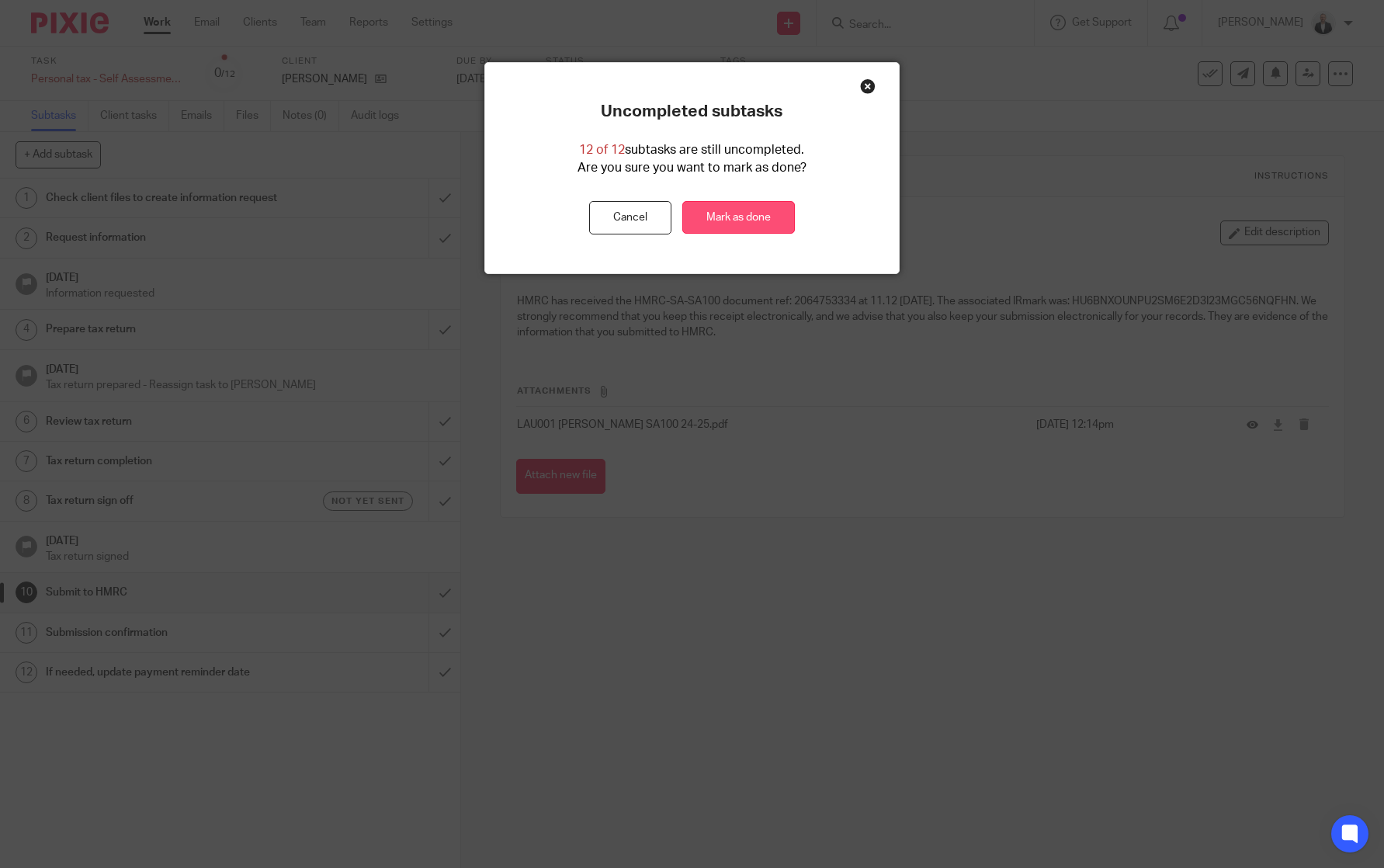
click at [746, 219] on link "Mark as done" at bounding box center [739, 218] width 113 height 33
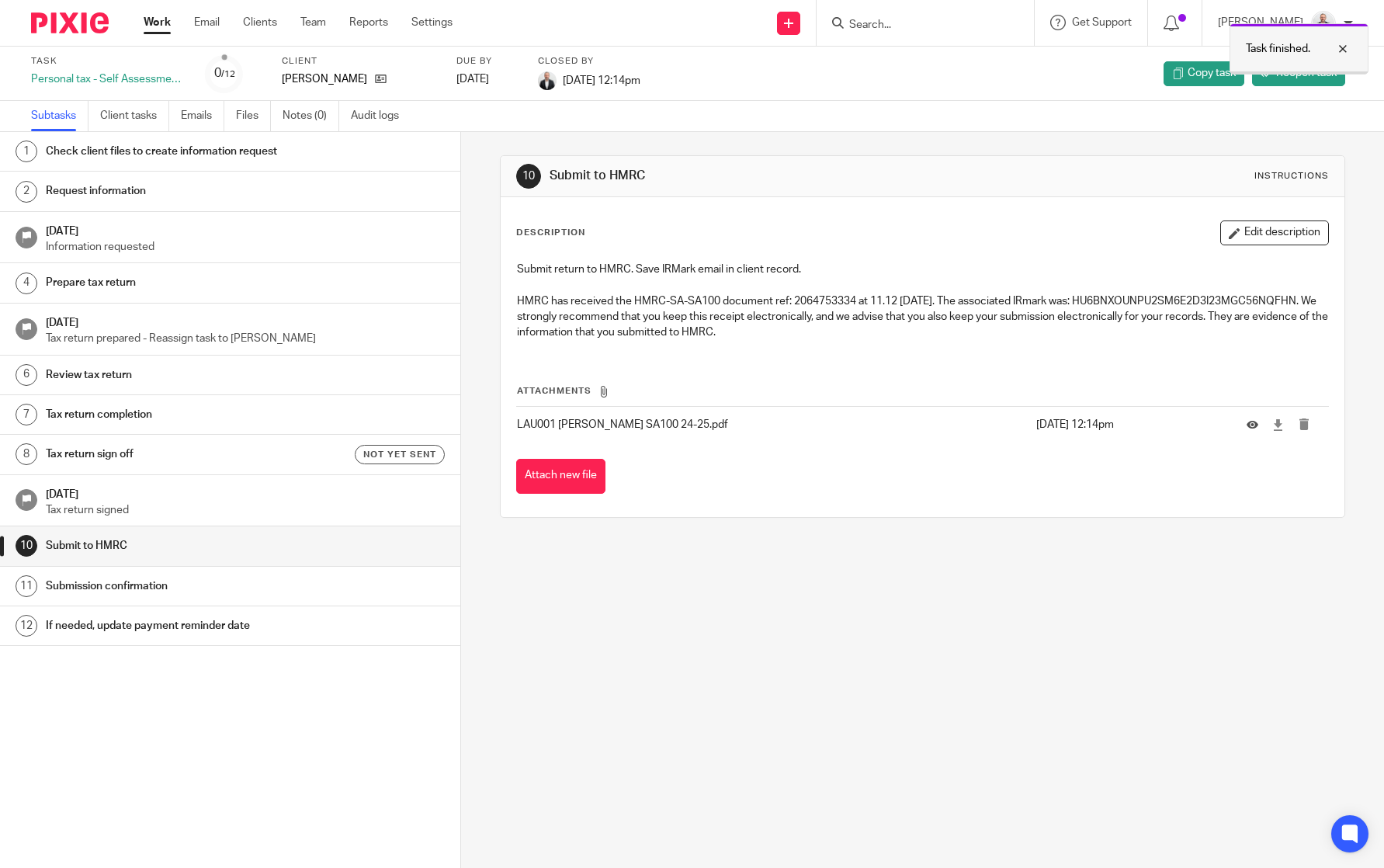
click at [1349, 49] on div at bounding box center [1331, 49] width 42 height 18
click at [422, 757] on div "1 Check client files to create information request 2 Request information 16 Apr…" at bounding box center [230, 476] width 461 height 689
